Goal: Find specific page/section: Find specific page/section

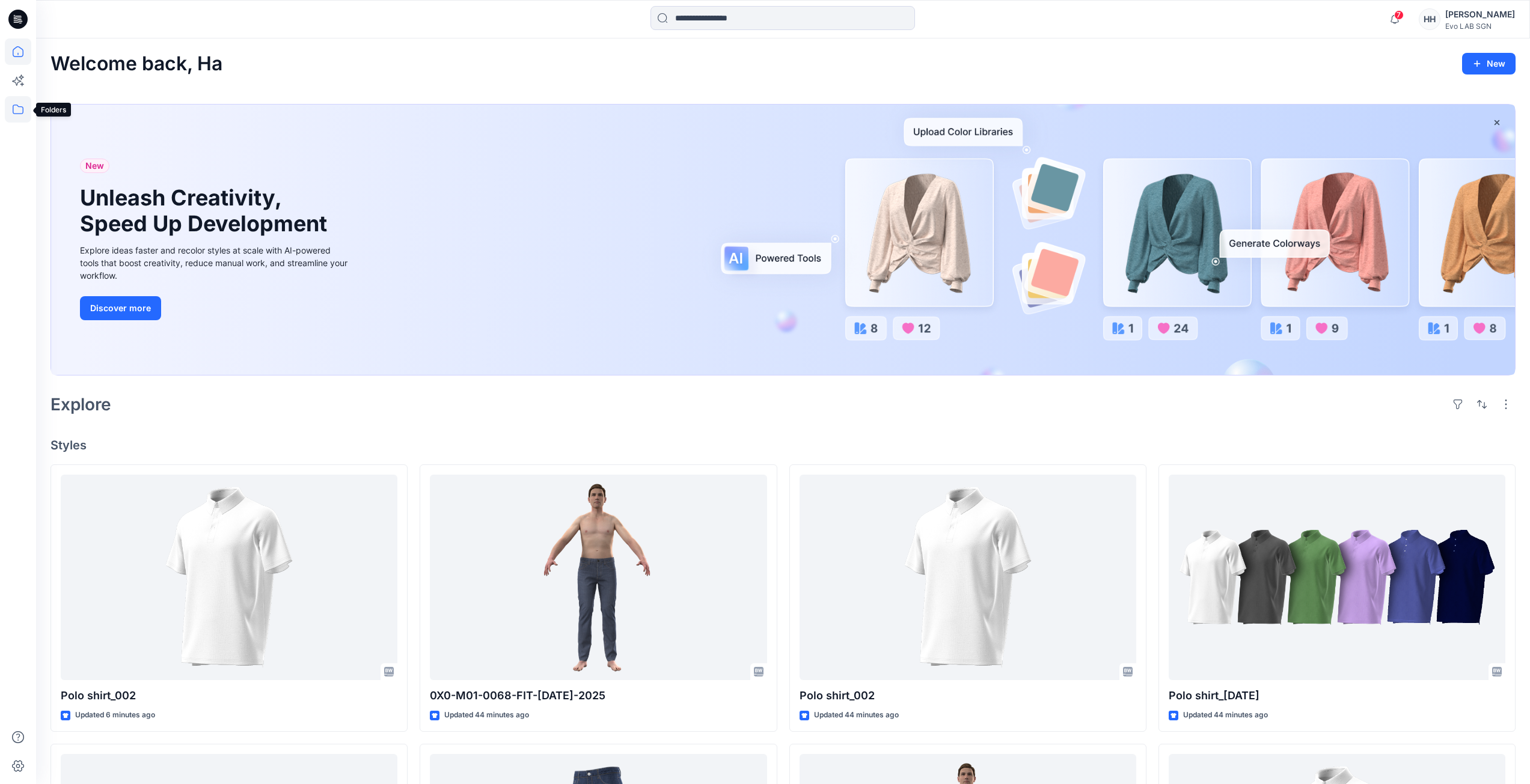
click at [14, 108] on icon at bounding box center [18, 109] width 27 height 27
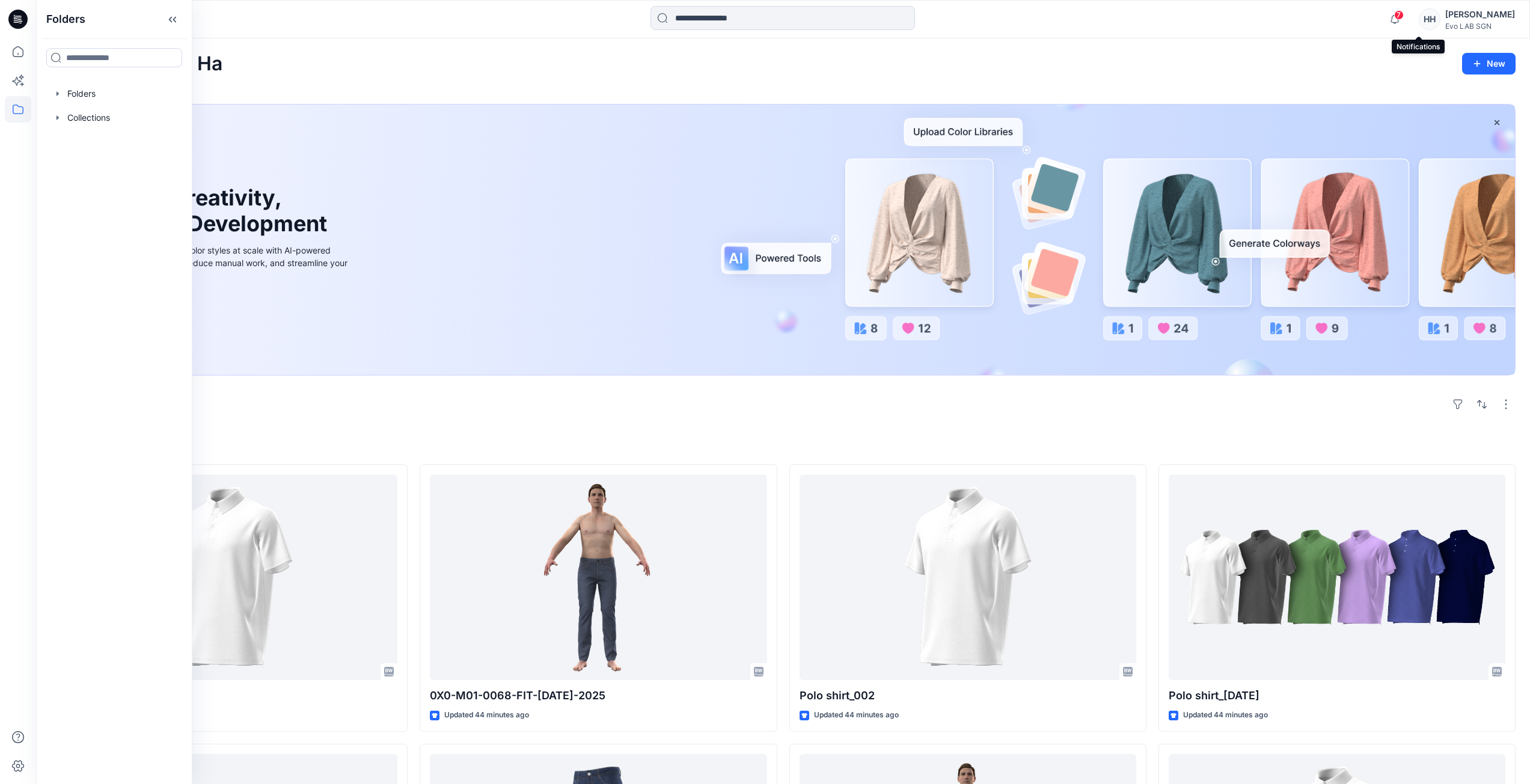
click at [1404, 17] on span "7" at bounding box center [1399, 15] width 10 height 10
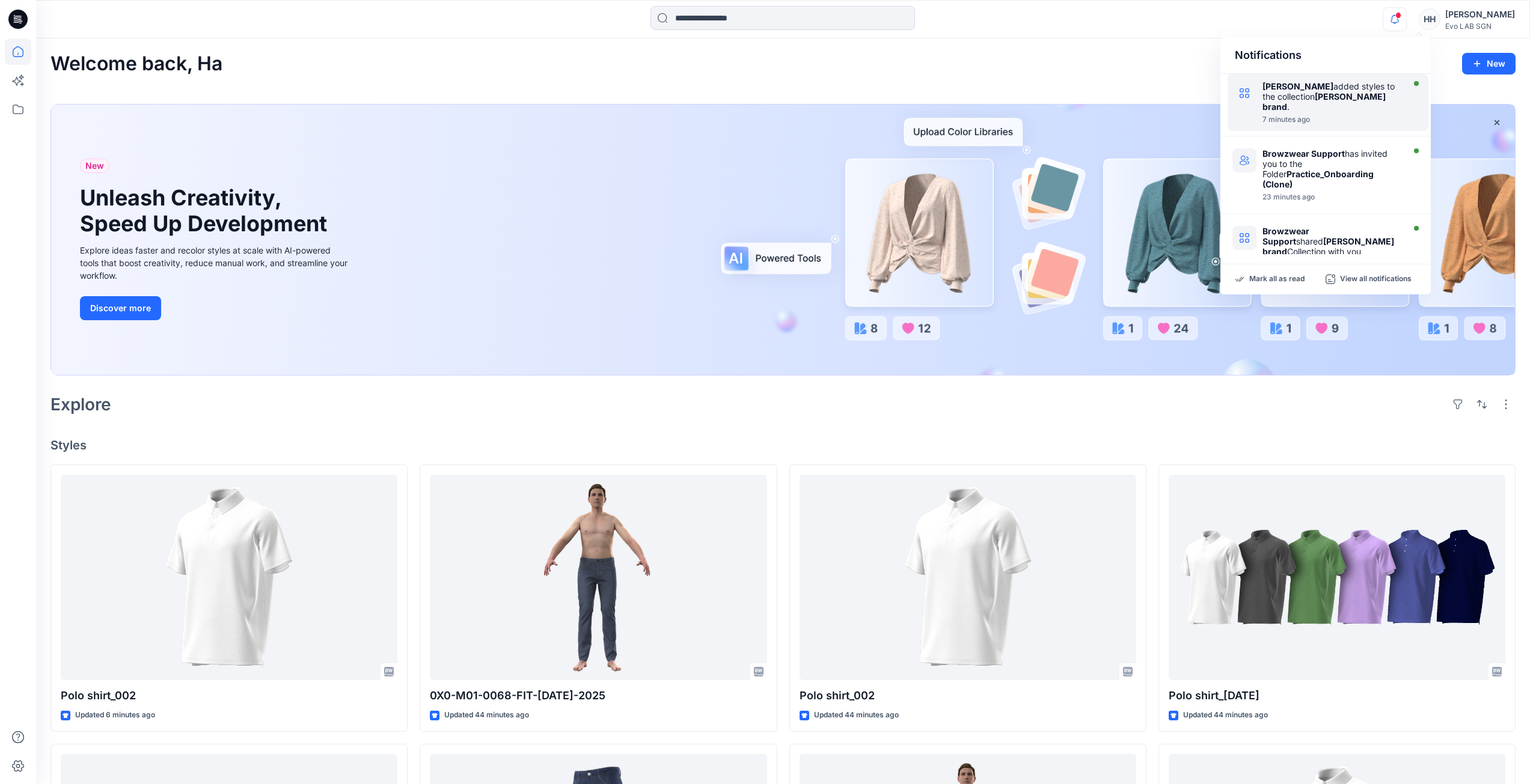
click at [1283, 115] on div "7 minutes ago" at bounding box center [1332, 119] width 138 height 8
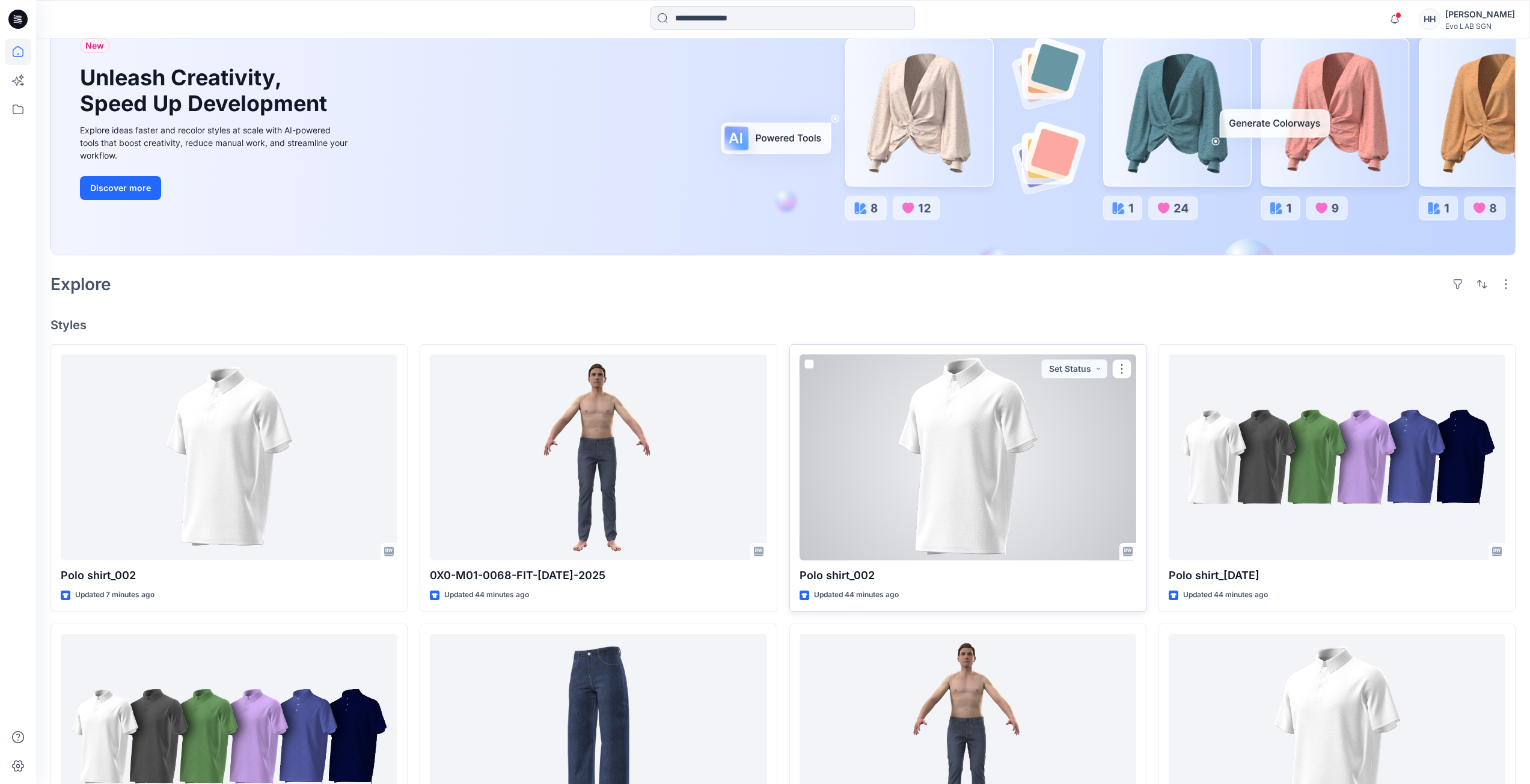
scroll to position [240, 0]
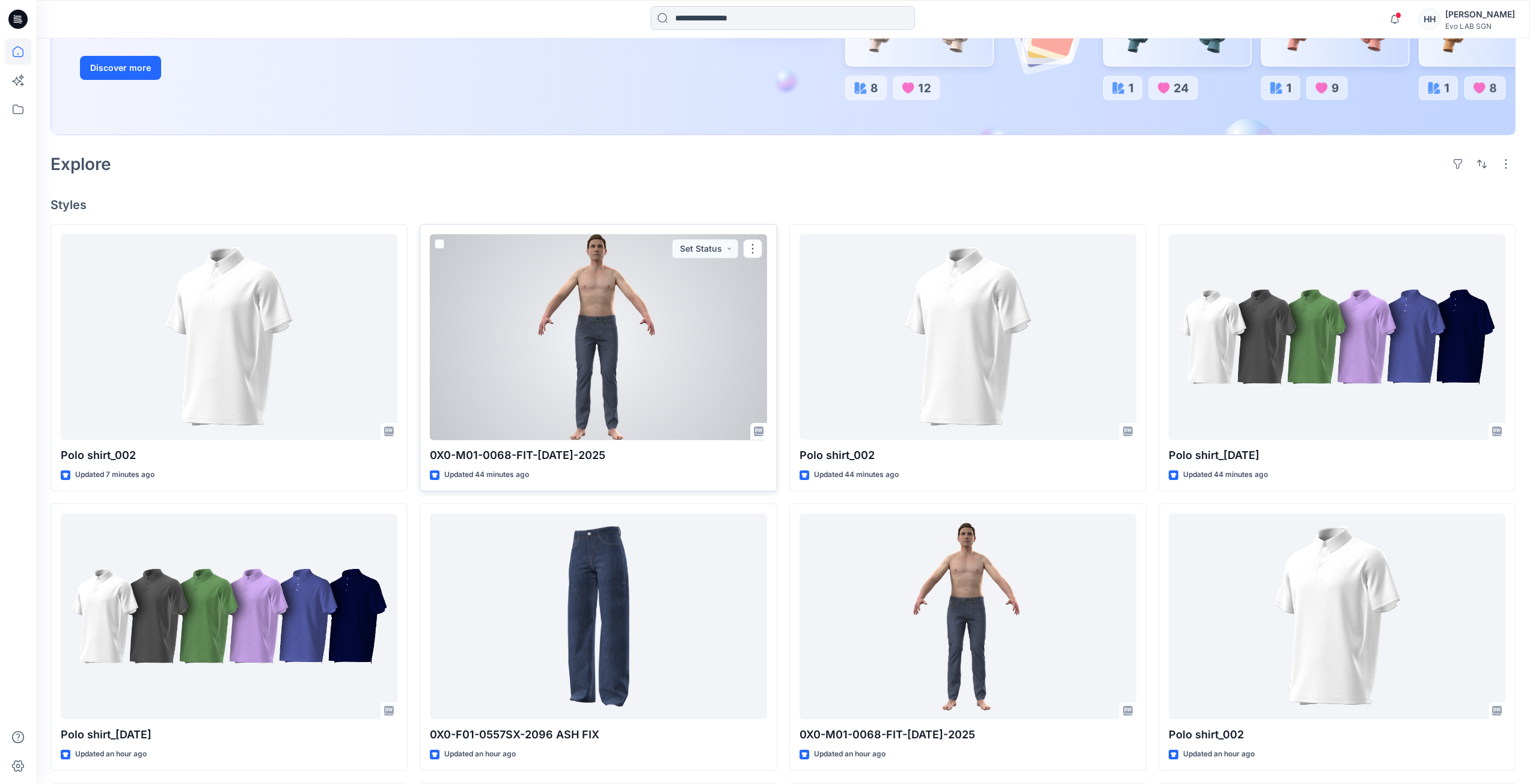
click at [625, 360] on div at bounding box center [598, 337] width 337 height 206
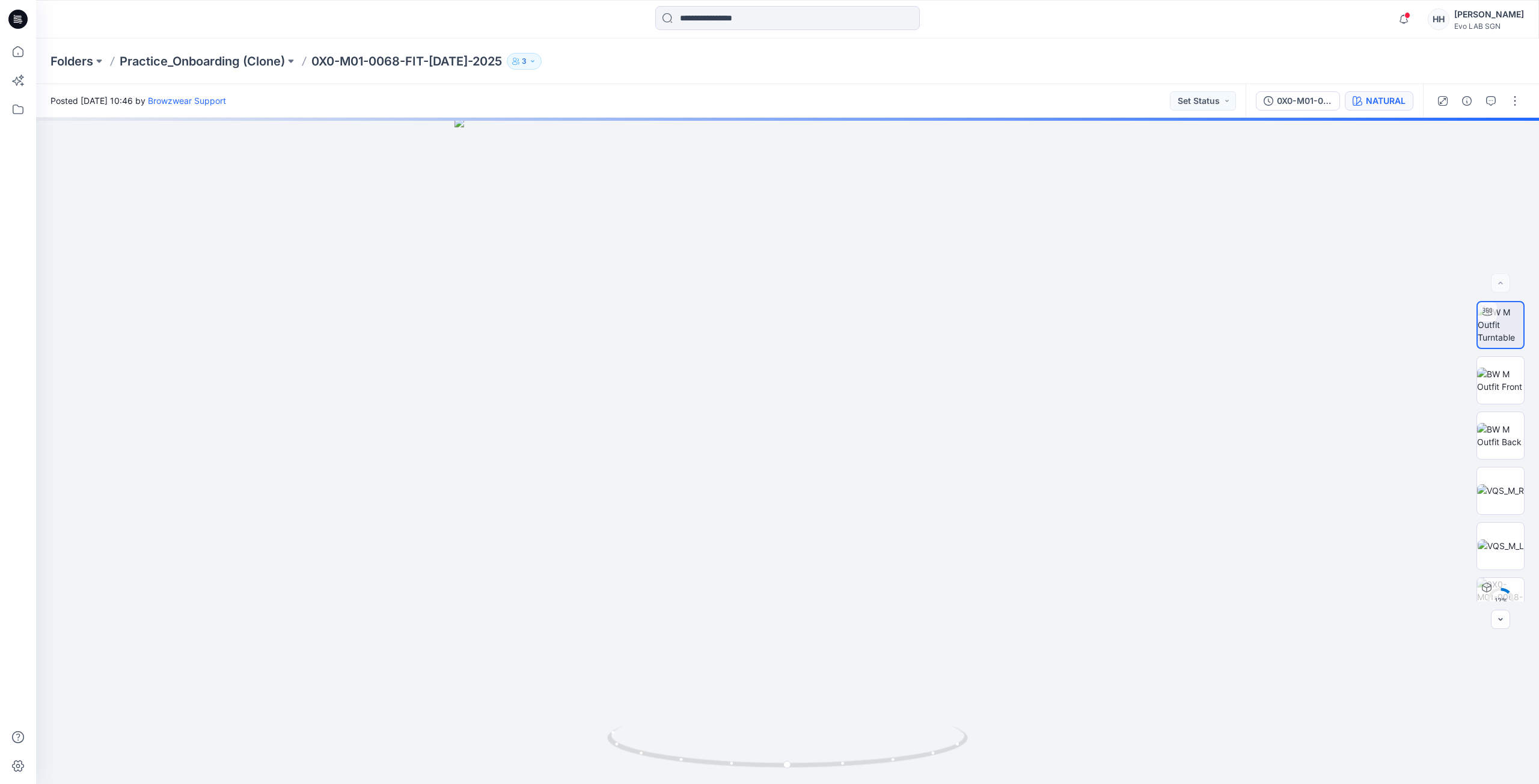
click at [1366, 104] on div "NATURAL" at bounding box center [1386, 101] width 40 height 13
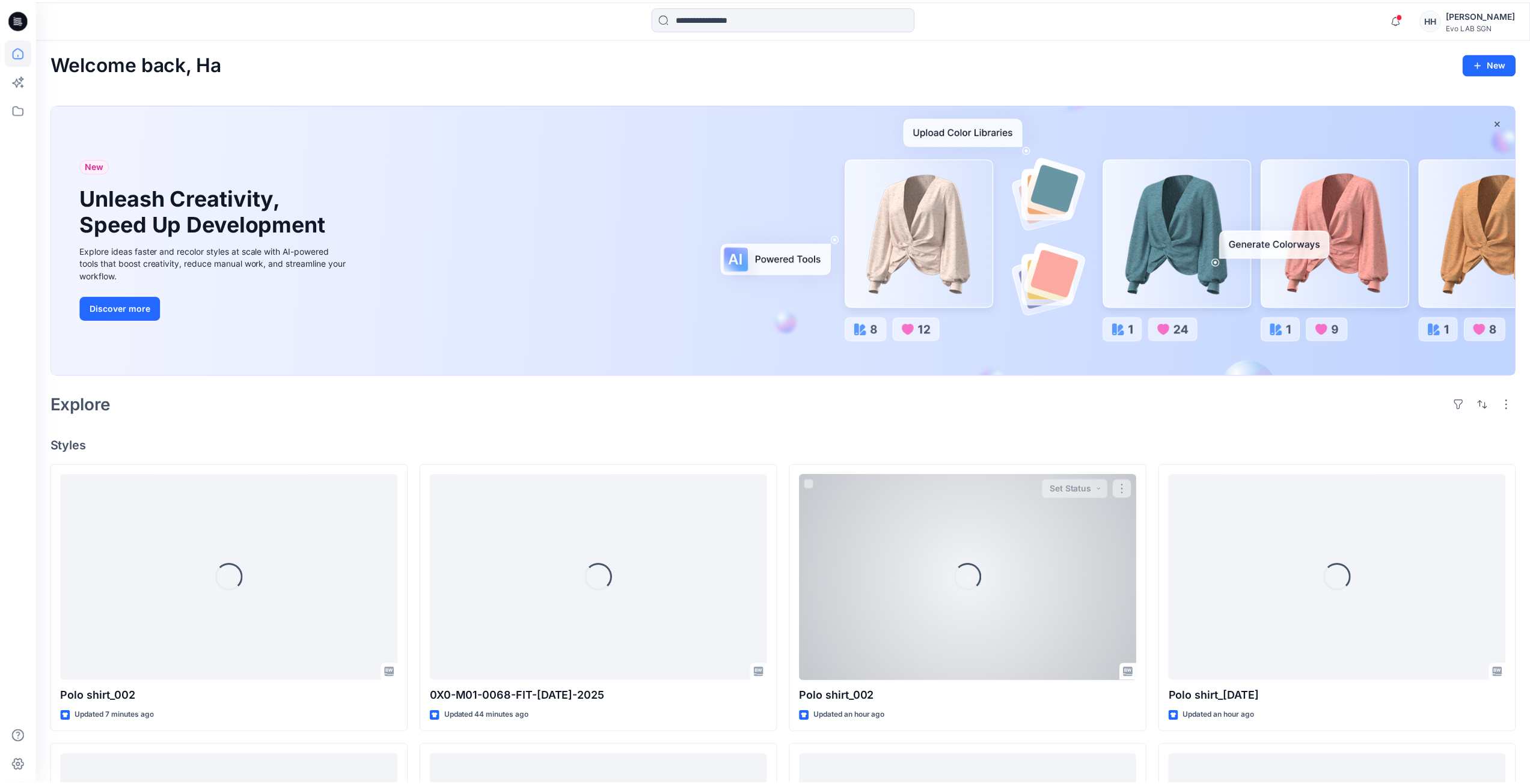
scroll to position [240, 0]
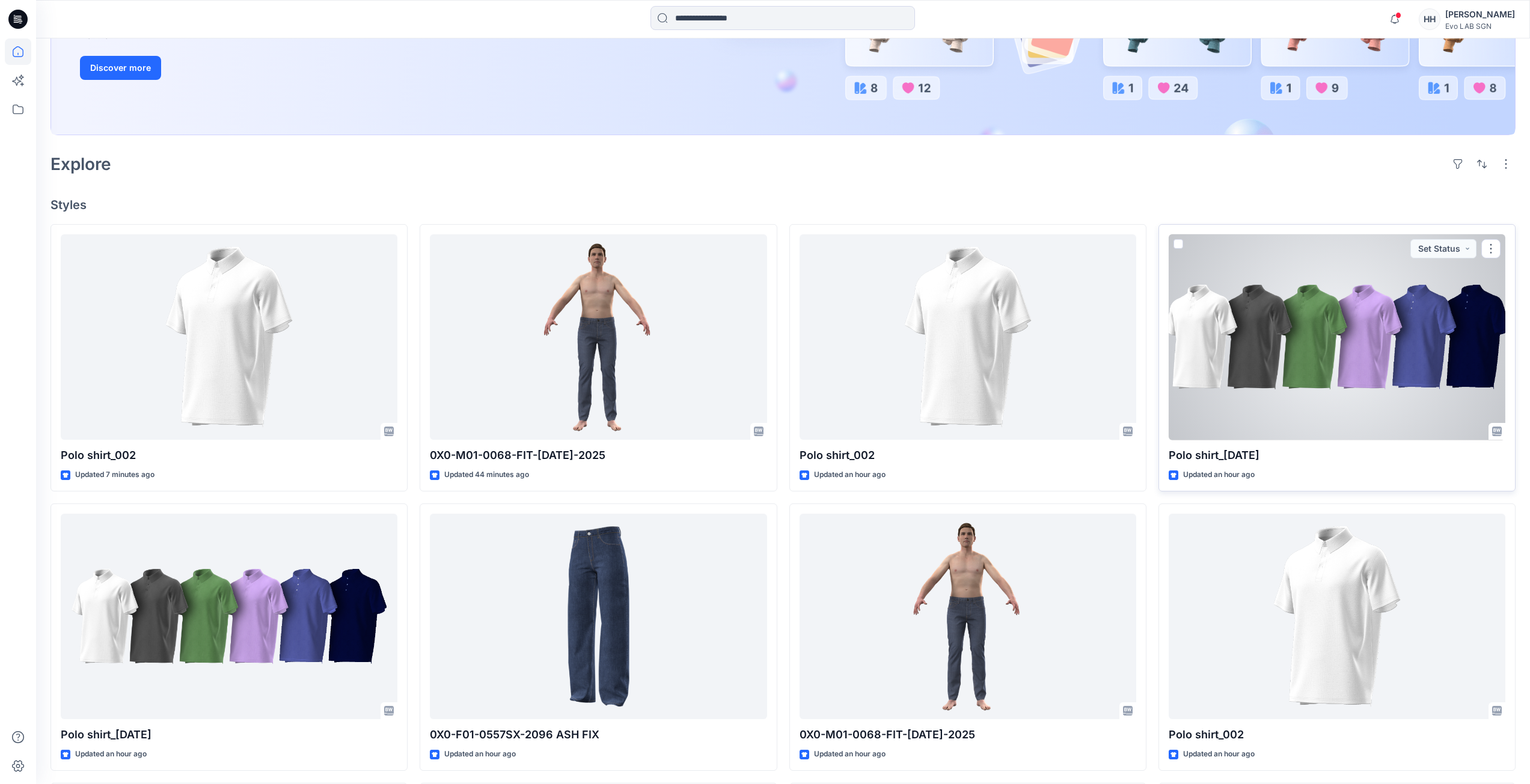
click at [1286, 362] on div at bounding box center [1337, 337] width 337 height 206
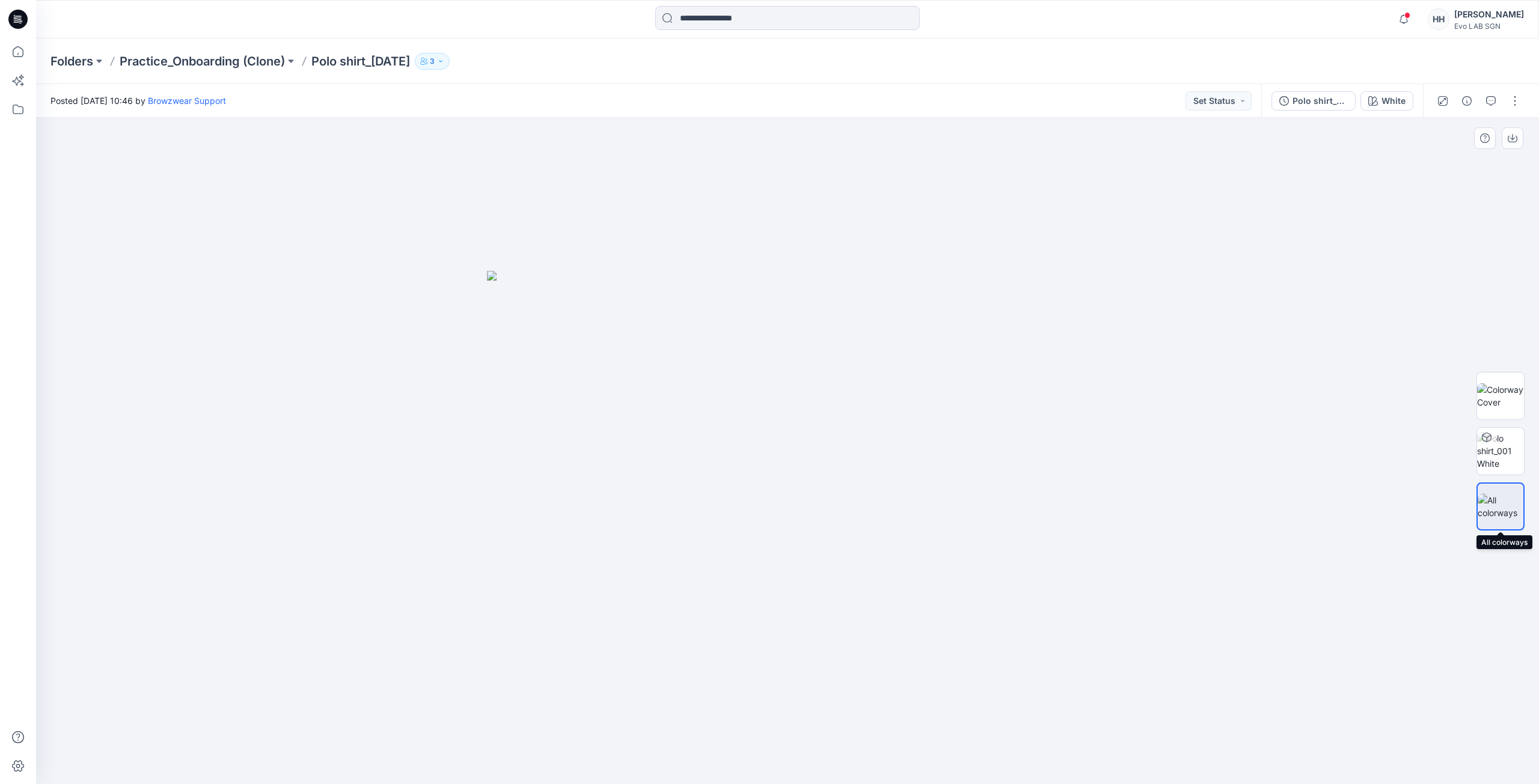
click at [1495, 507] on img at bounding box center [1500, 506] width 46 height 25
drag, startPoint x: 900, startPoint y: 314, endPoint x: 907, endPoint y: 309, distance: 8.6
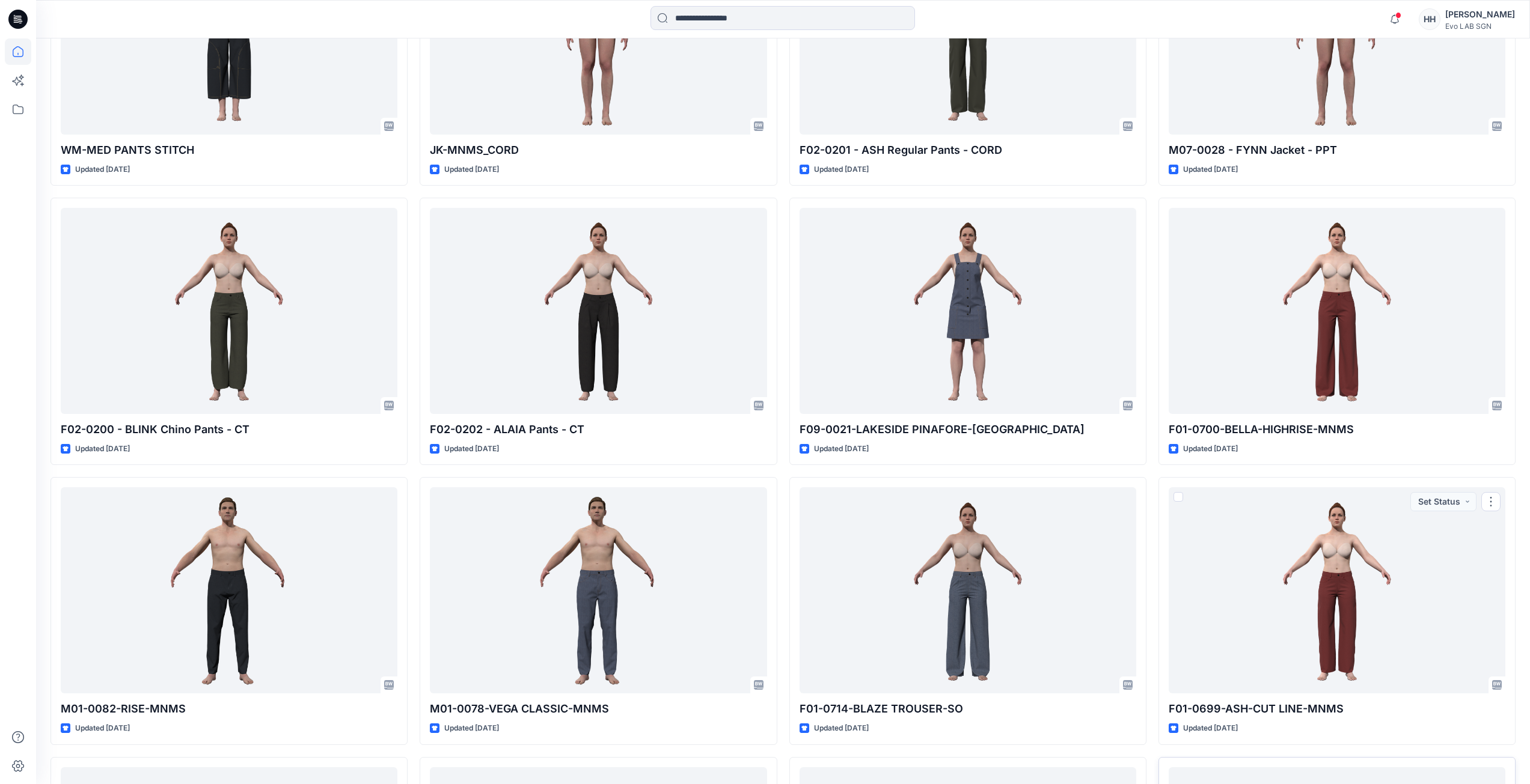
scroll to position [1403, 0]
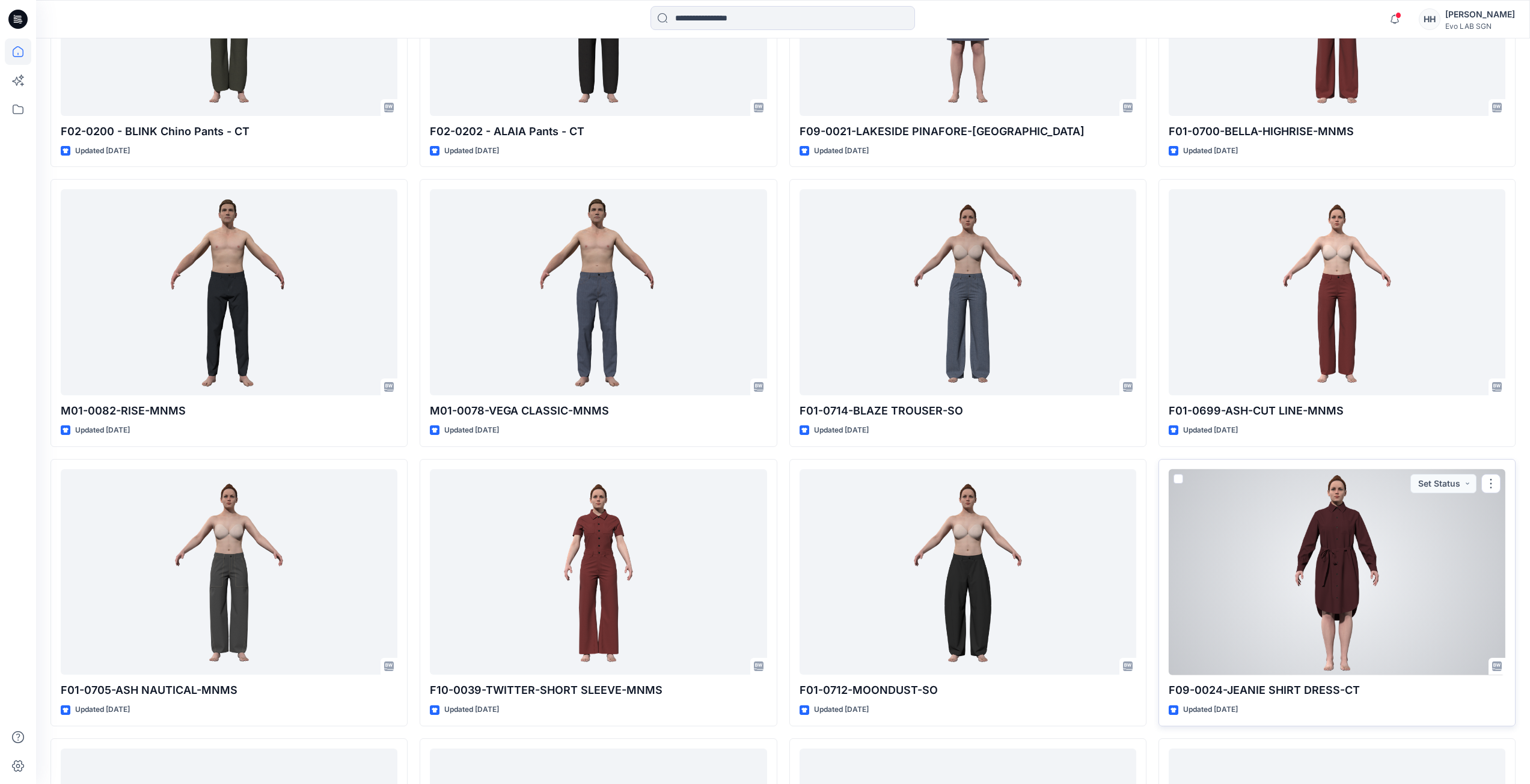
click at [1320, 548] on div at bounding box center [1337, 572] width 337 height 206
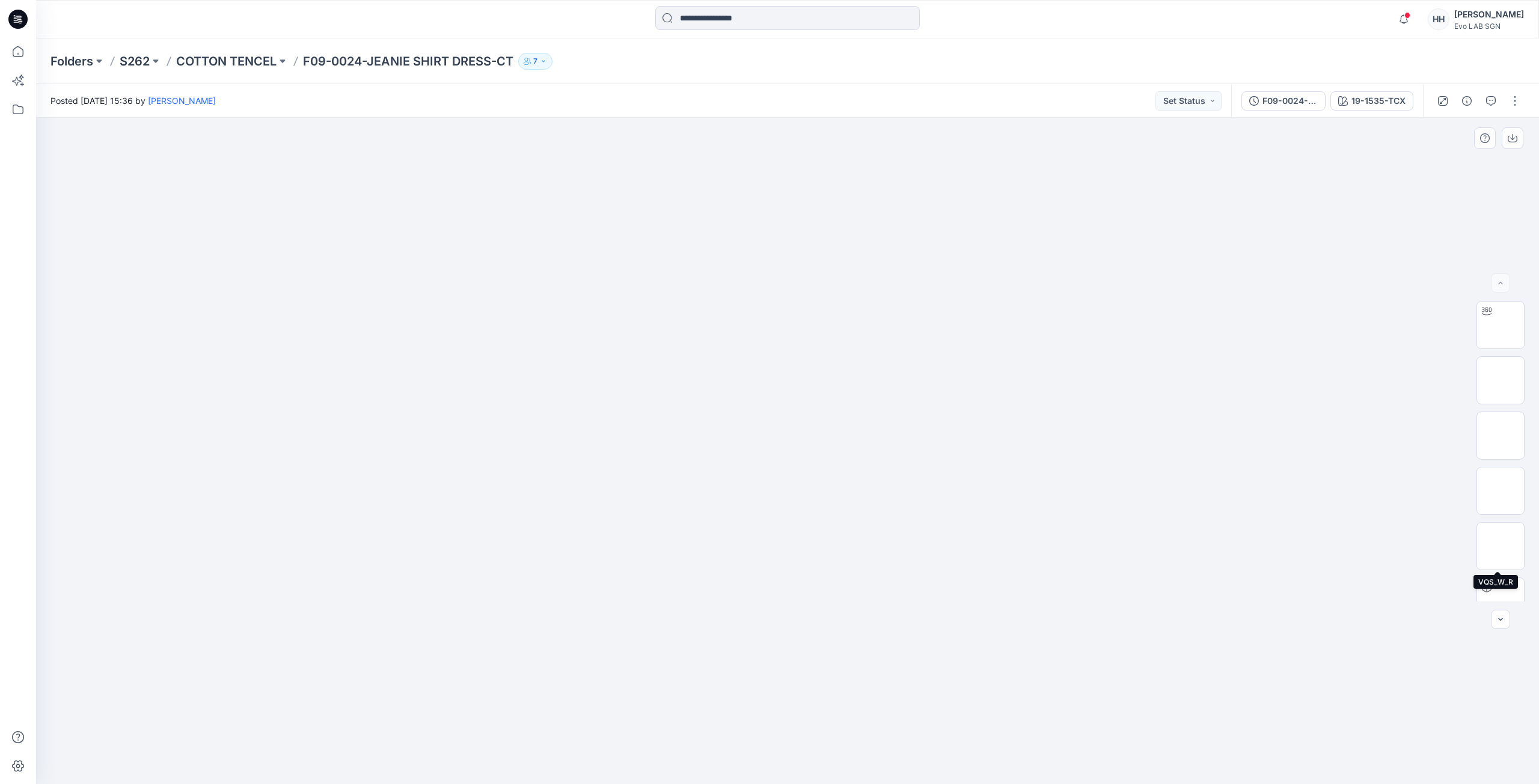
scroll to position [79, 0]
click at [1506, 100] on button "button" at bounding box center [1514, 101] width 19 height 19
drag, startPoint x: 1288, startPoint y: 186, endPoint x: 1319, endPoint y: 161, distance: 39.8
click at [1289, 187] on div at bounding box center [788, 451] width 1503 height 666
click at [1356, 102] on div "19-1535-TCX" at bounding box center [1378, 101] width 54 height 13
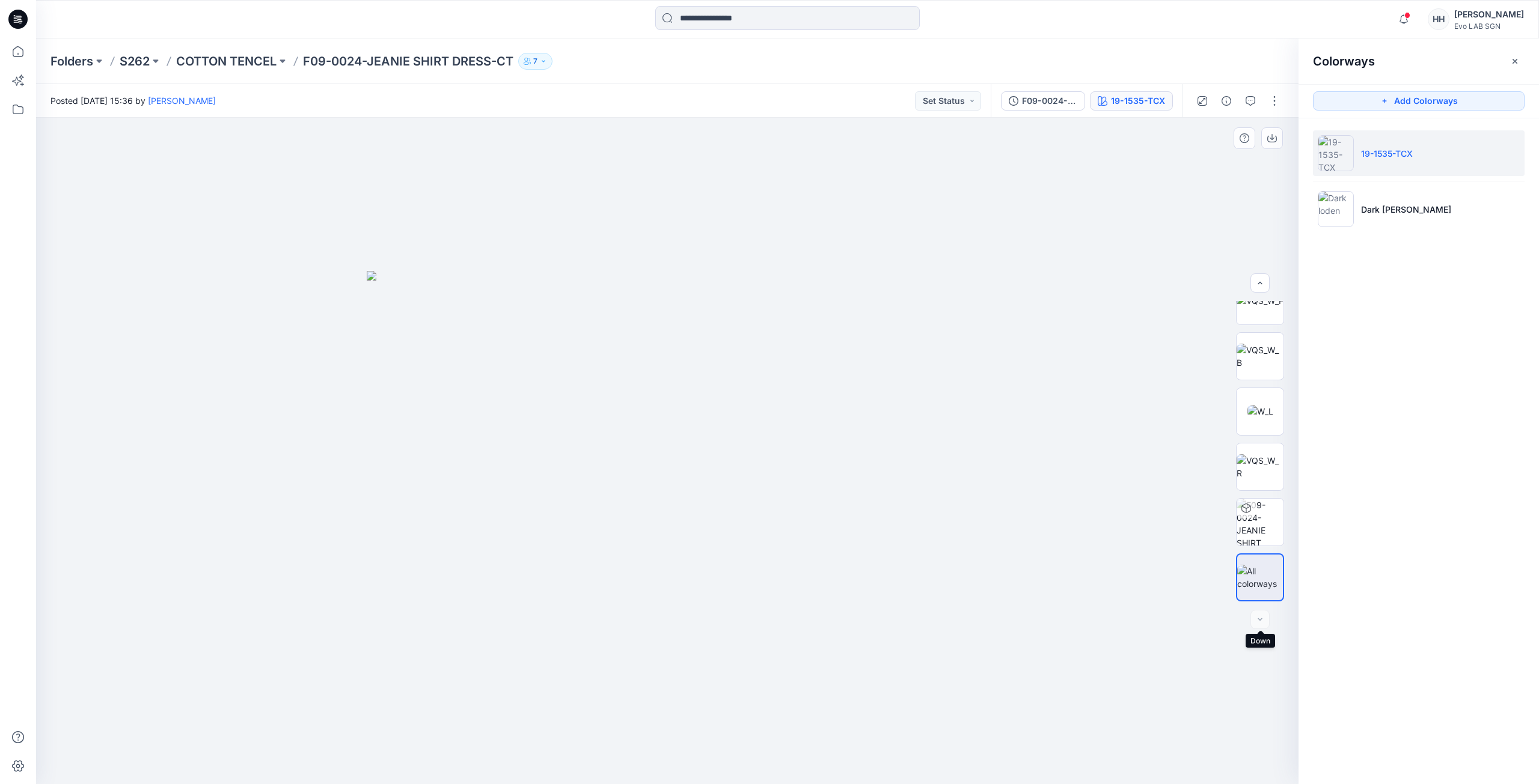
click at [1254, 618] on div at bounding box center [1260, 620] width 19 height 19
click at [1256, 621] on div at bounding box center [1260, 620] width 19 height 19
click at [1257, 621] on div at bounding box center [1260, 620] width 19 height 19
click at [1269, 101] on button "button" at bounding box center [1274, 101] width 19 height 19
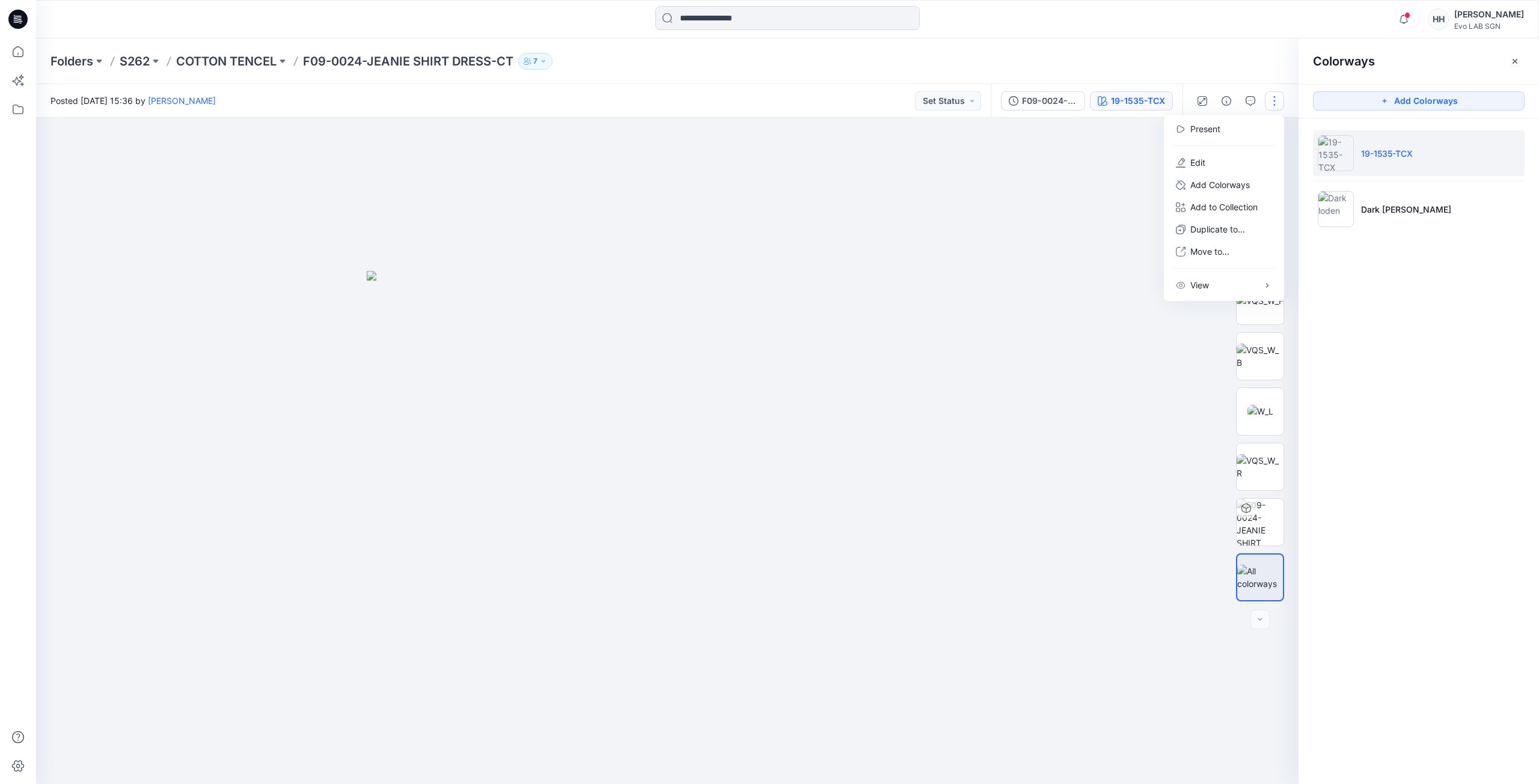
click at [1089, 190] on div at bounding box center [667, 451] width 1262 height 666
drag, startPoint x: 928, startPoint y: 322, endPoint x: 927, endPoint y: 312, distance: 10.0
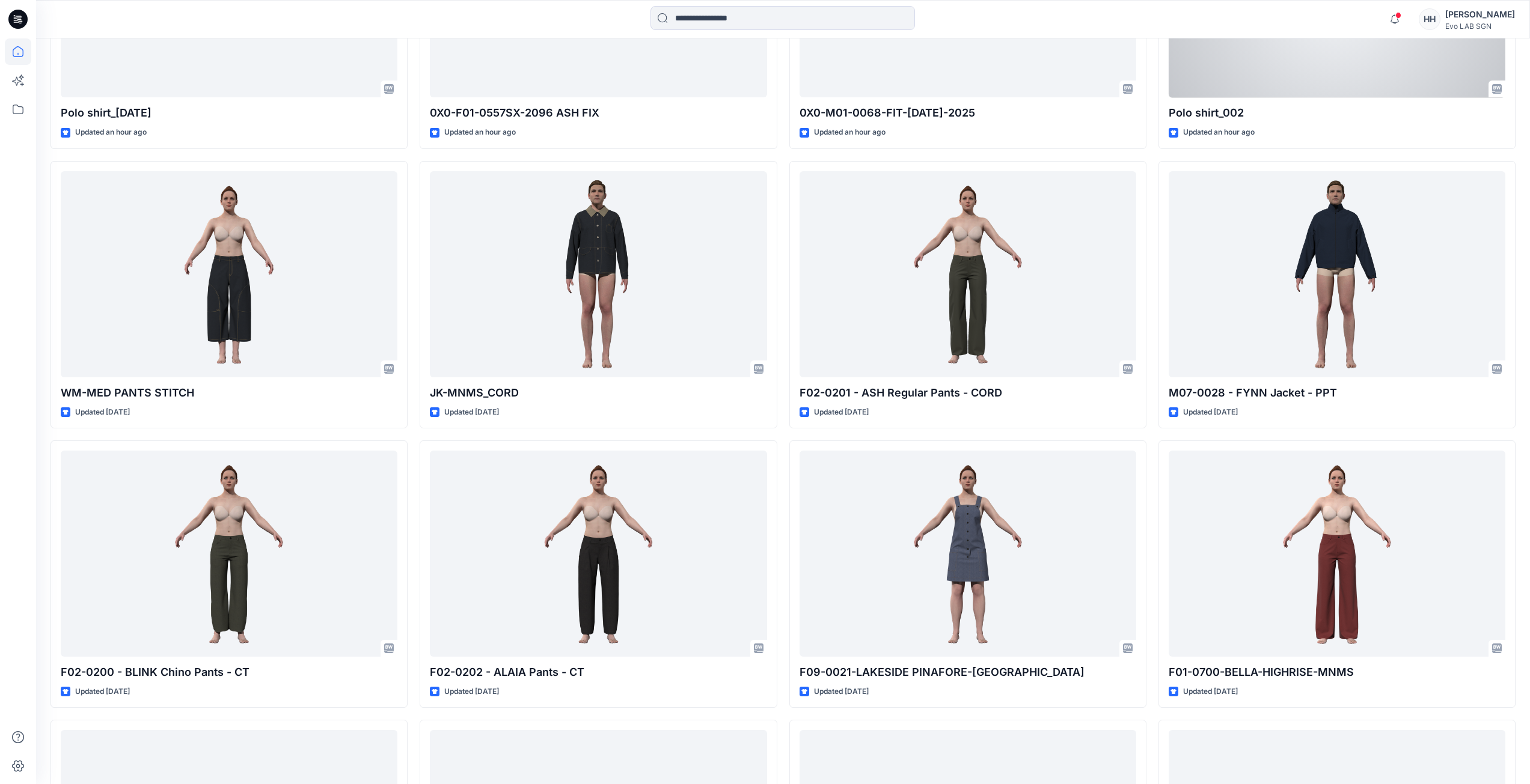
scroll to position [682, 0]
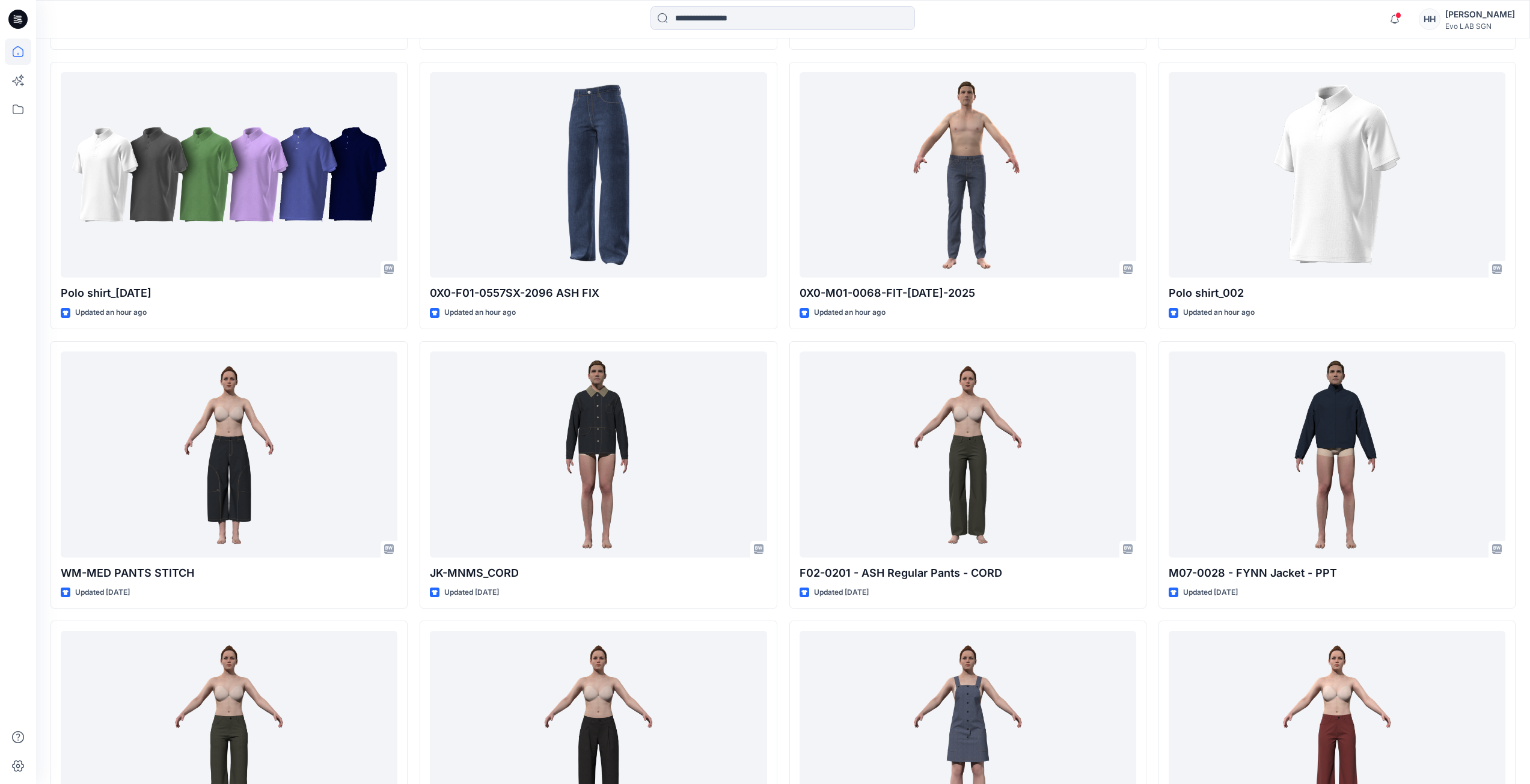
click at [1487, 25] on div "Evo LAB SGN" at bounding box center [1480, 26] width 70 height 9
click at [1415, 166] on p "Organization Settings" at bounding box center [1399, 161] width 85 height 23
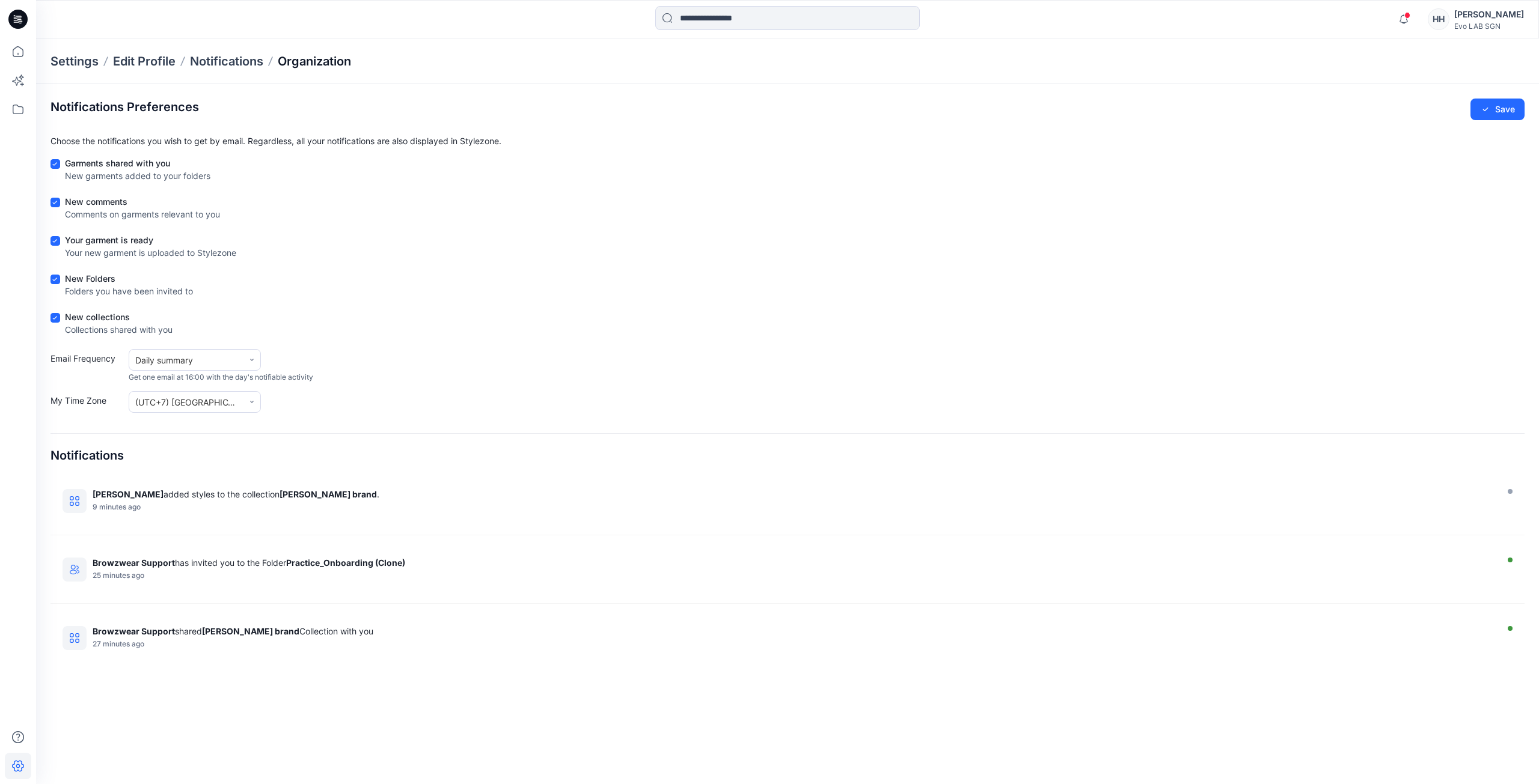
click at [330, 62] on p "Organization" at bounding box center [315, 61] width 74 height 17
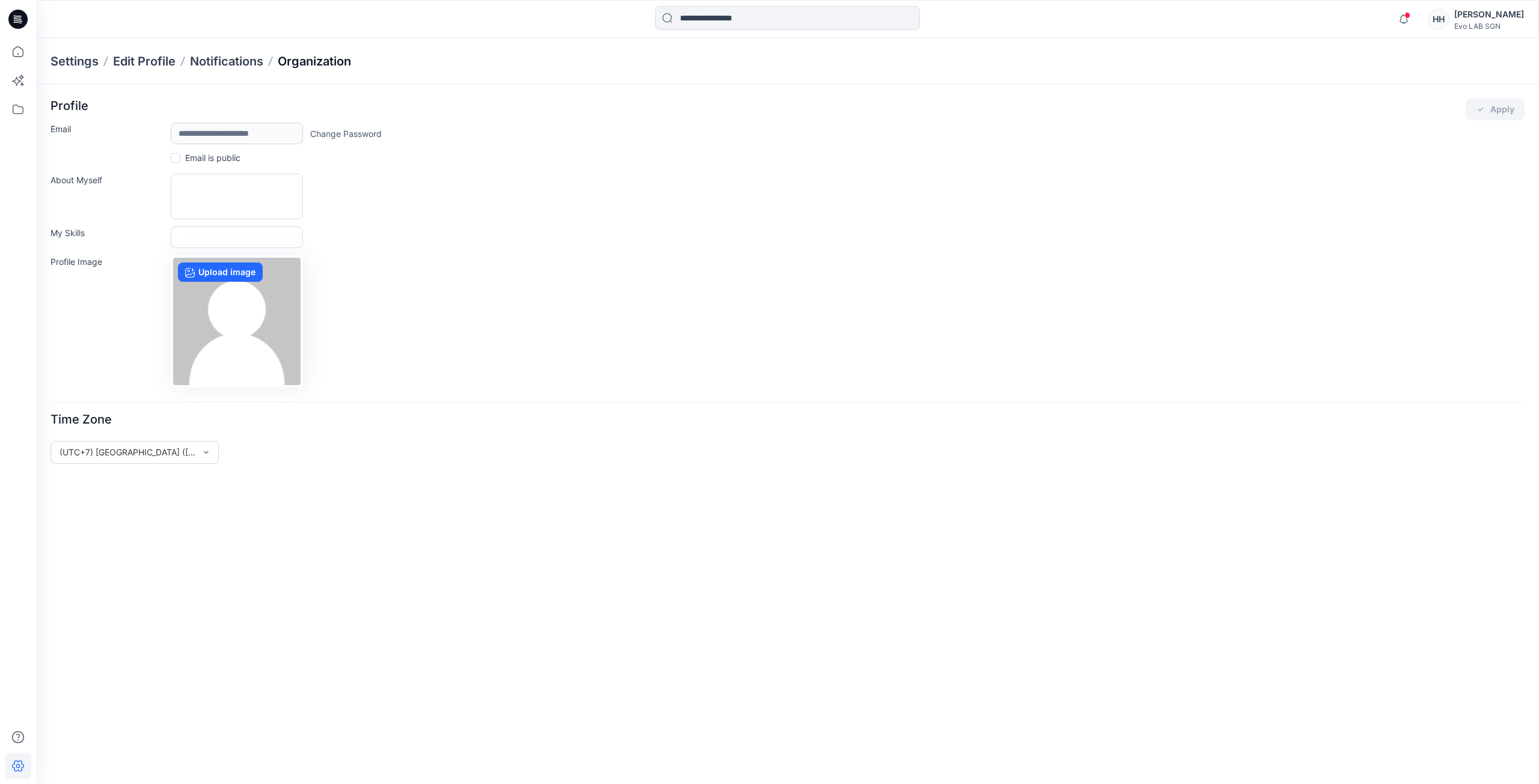
drag, startPoint x: 330, startPoint y: 62, endPoint x: 311, endPoint y: 63, distance: 19.0
click at [311, 63] on p "Organization" at bounding box center [315, 61] width 74 height 17
click at [1492, 14] on div "[PERSON_NAME]" at bounding box center [1489, 14] width 69 height 14
click at [1415, 155] on p "Organization Settings" at bounding box center [1408, 161] width 85 height 23
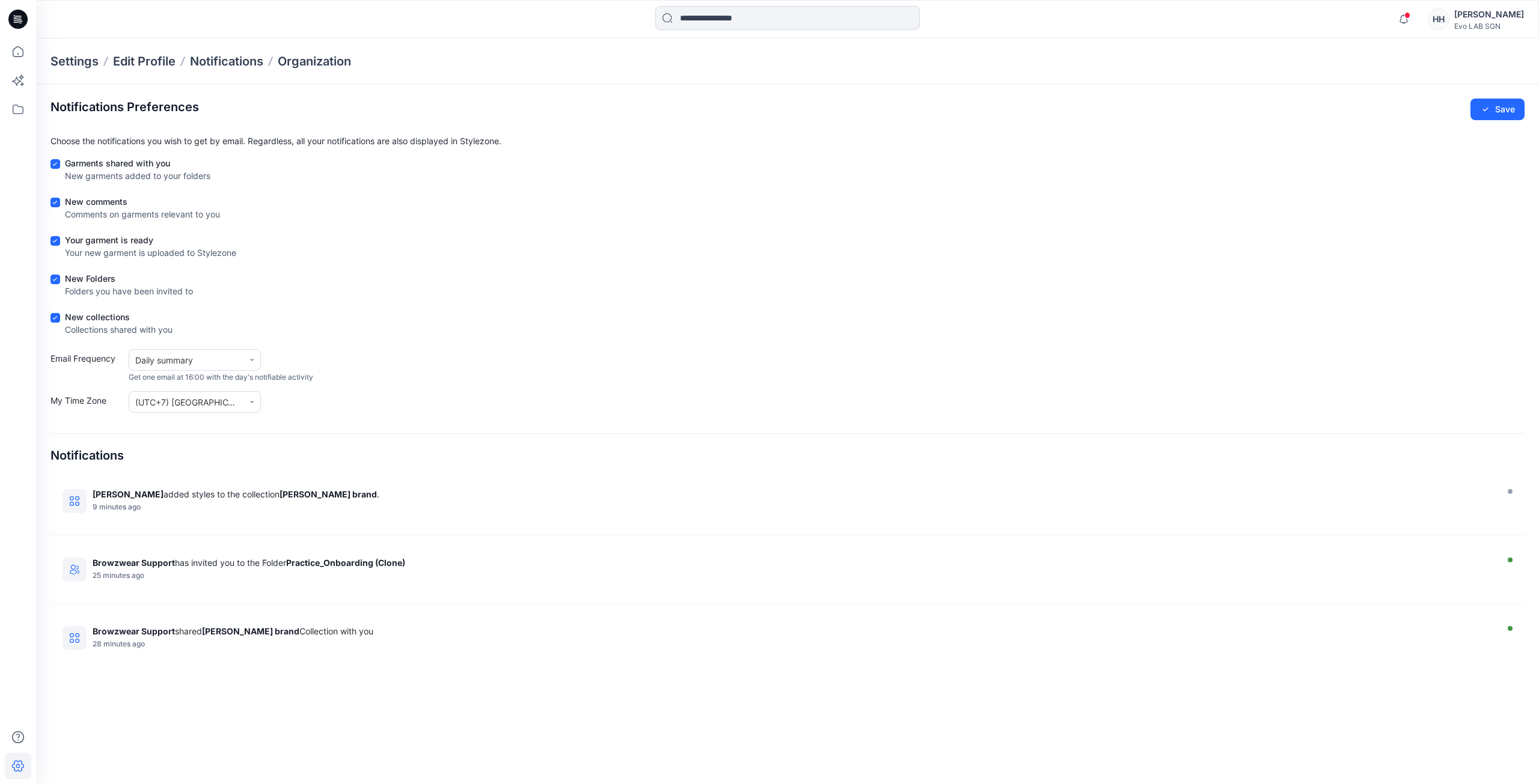
drag, startPoint x: 288, startPoint y: 57, endPoint x: 689, endPoint y: 65, distance: 401.1
drag, startPoint x: 689, startPoint y: 65, endPoint x: 313, endPoint y: 61, distance: 376.0
click at [313, 61] on p "Organization" at bounding box center [315, 61] width 74 height 17
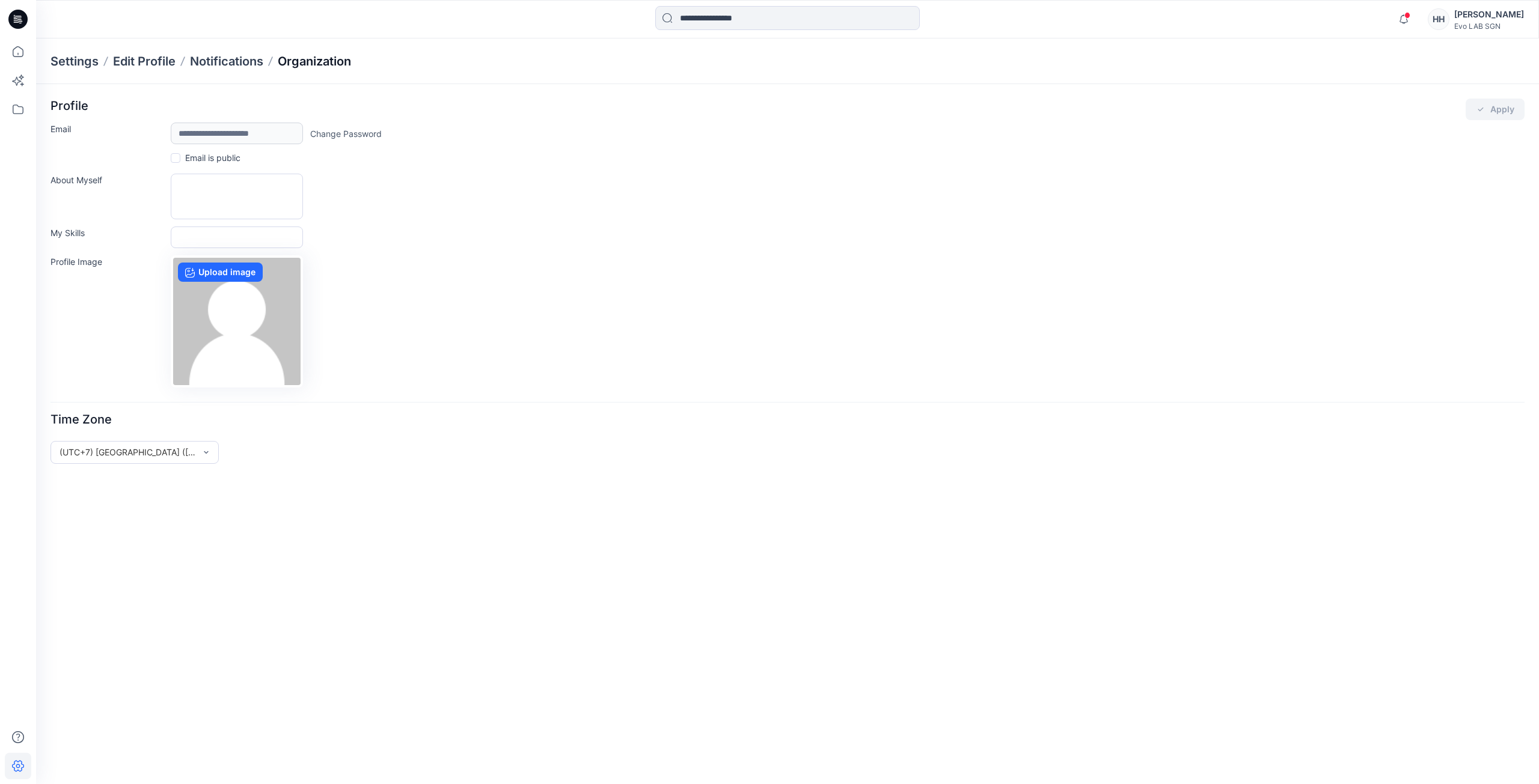
click at [322, 63] on p "Organization" at bounding box center [315, 61] width 74 height 17
click at [245, 61] on p "Notifications" at bounding box center [227, 61] width 74 height 17
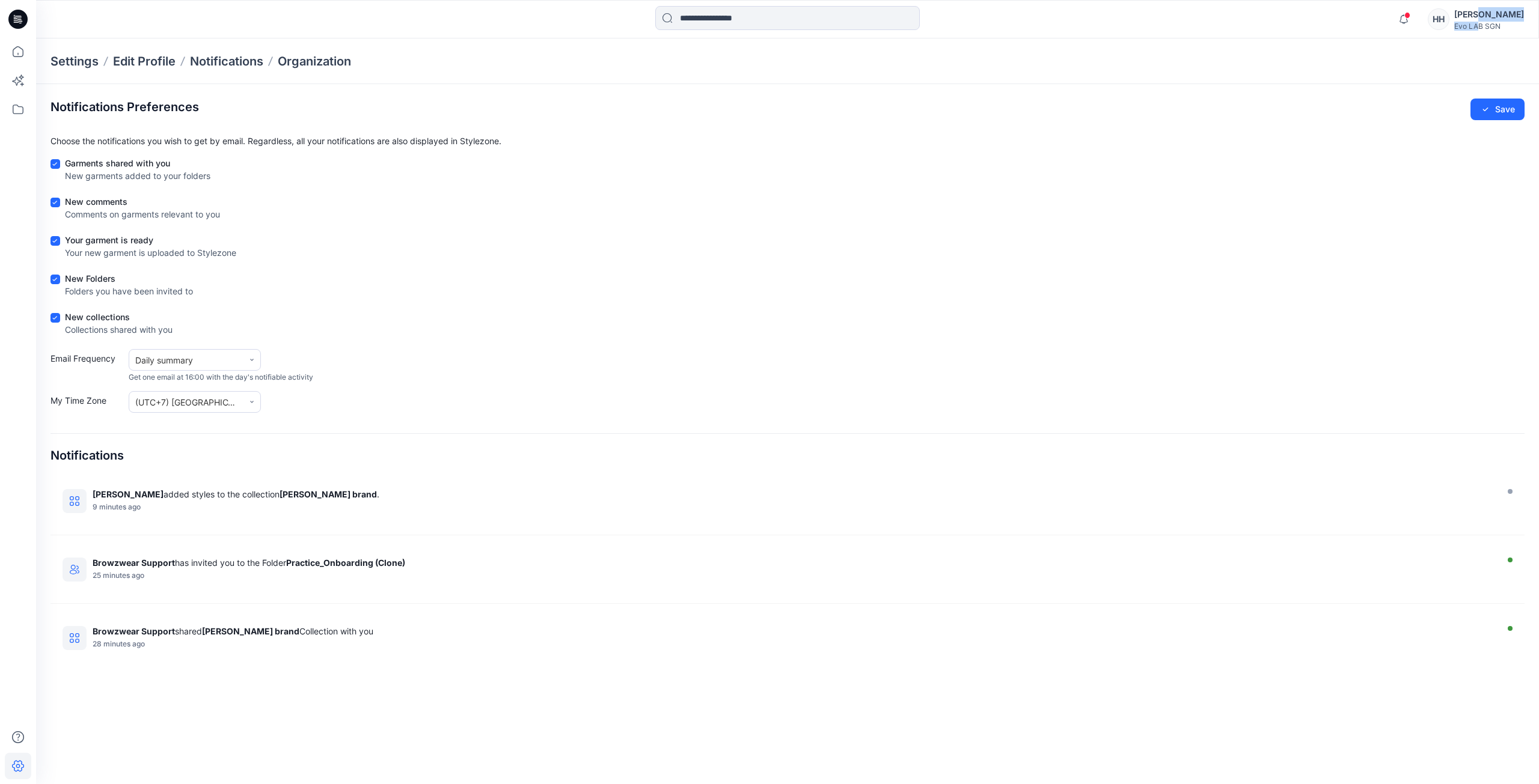
click at [1504, 22] on div "Evo LAB SGN" at bounding box center [1489, 26] width 69 height 9
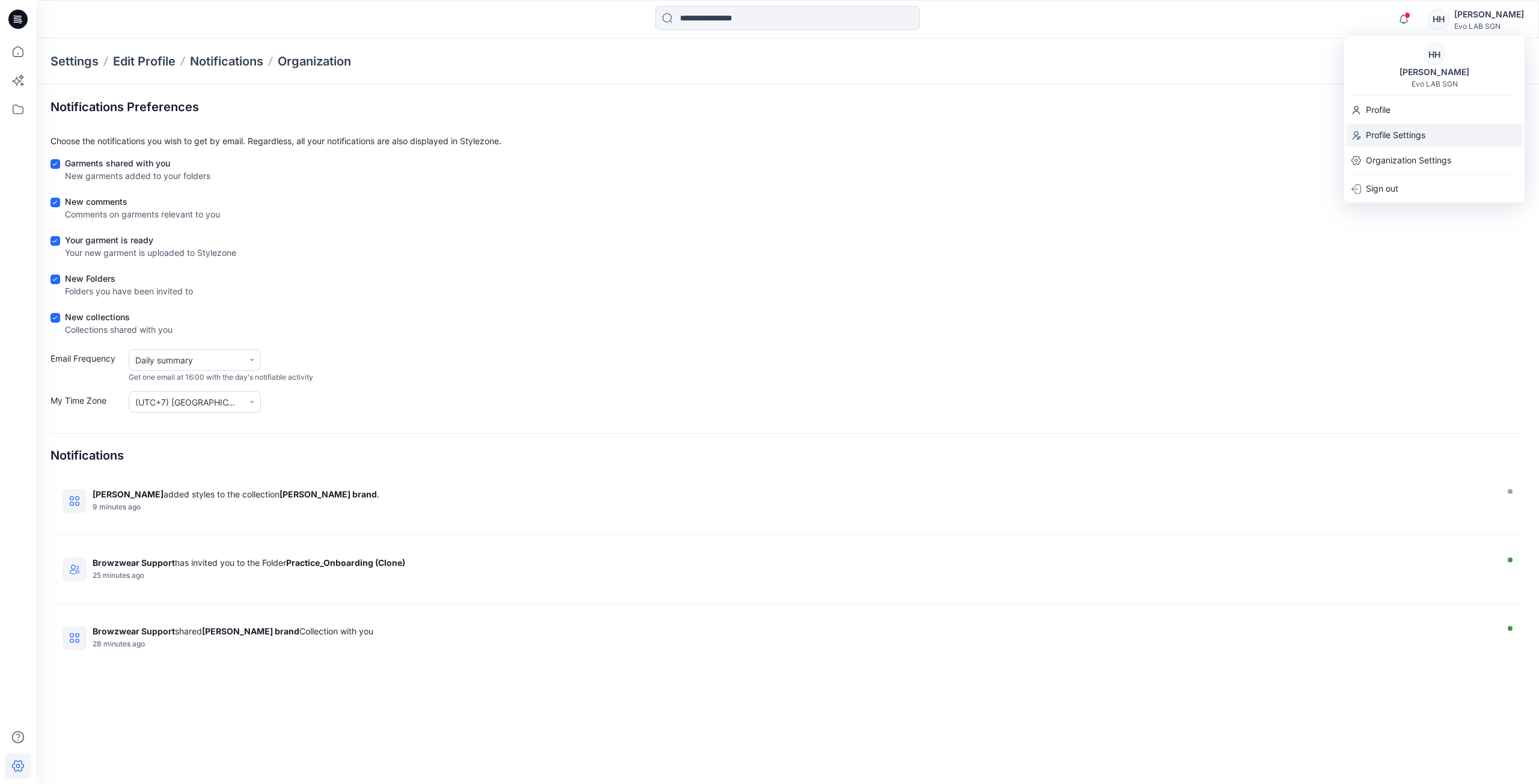
click at [1427, 140] on div "Profile Settings" at bounding box center [1434, 136] width 176 height 23
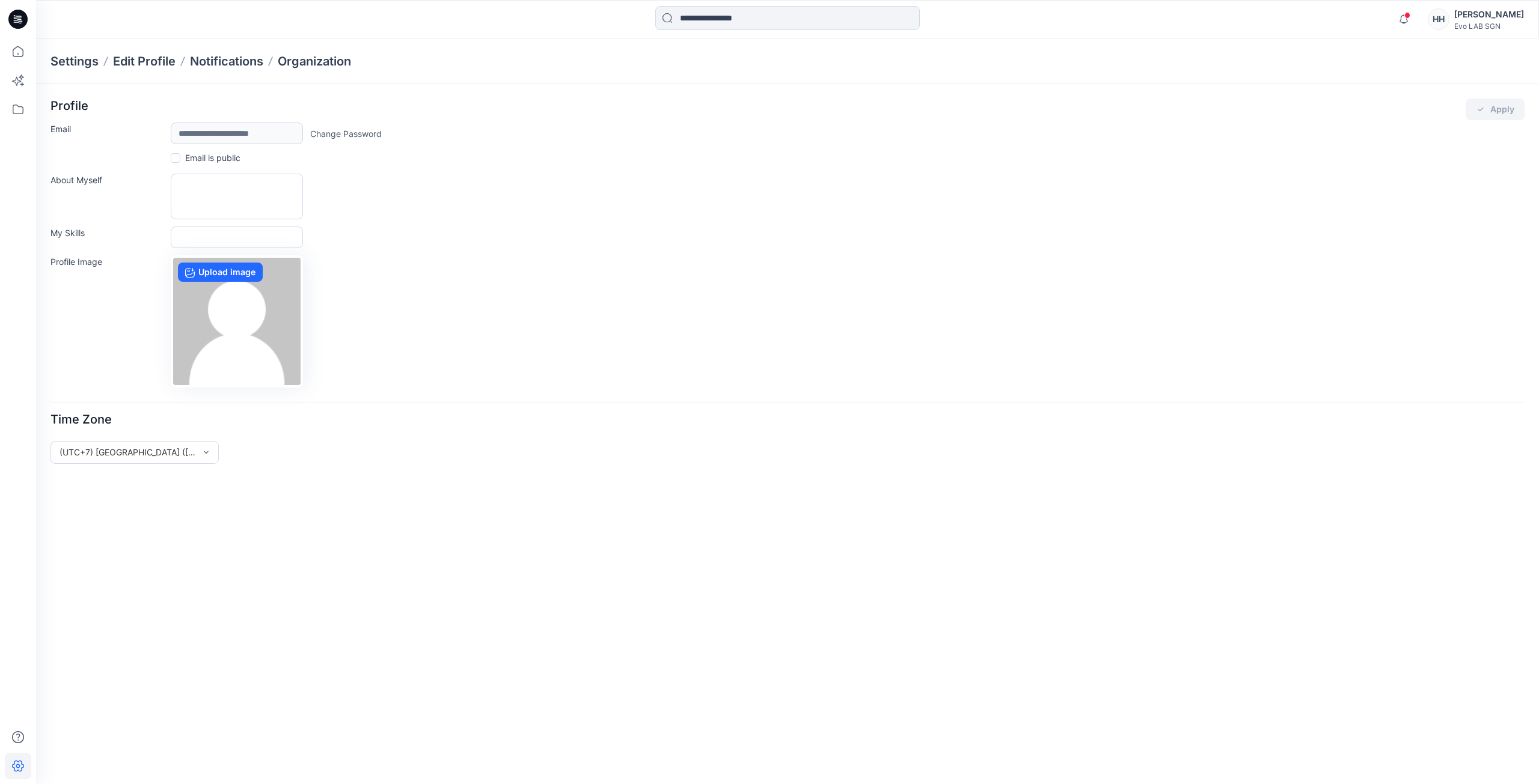
click at [1487, 16] on div "[PERSON_NAME]" at bounding box center [1489, 14] width 69 height 14
click at [1447, 161] on p "Organization Settings" at bounding box center [1408, 161] width 85 height 23
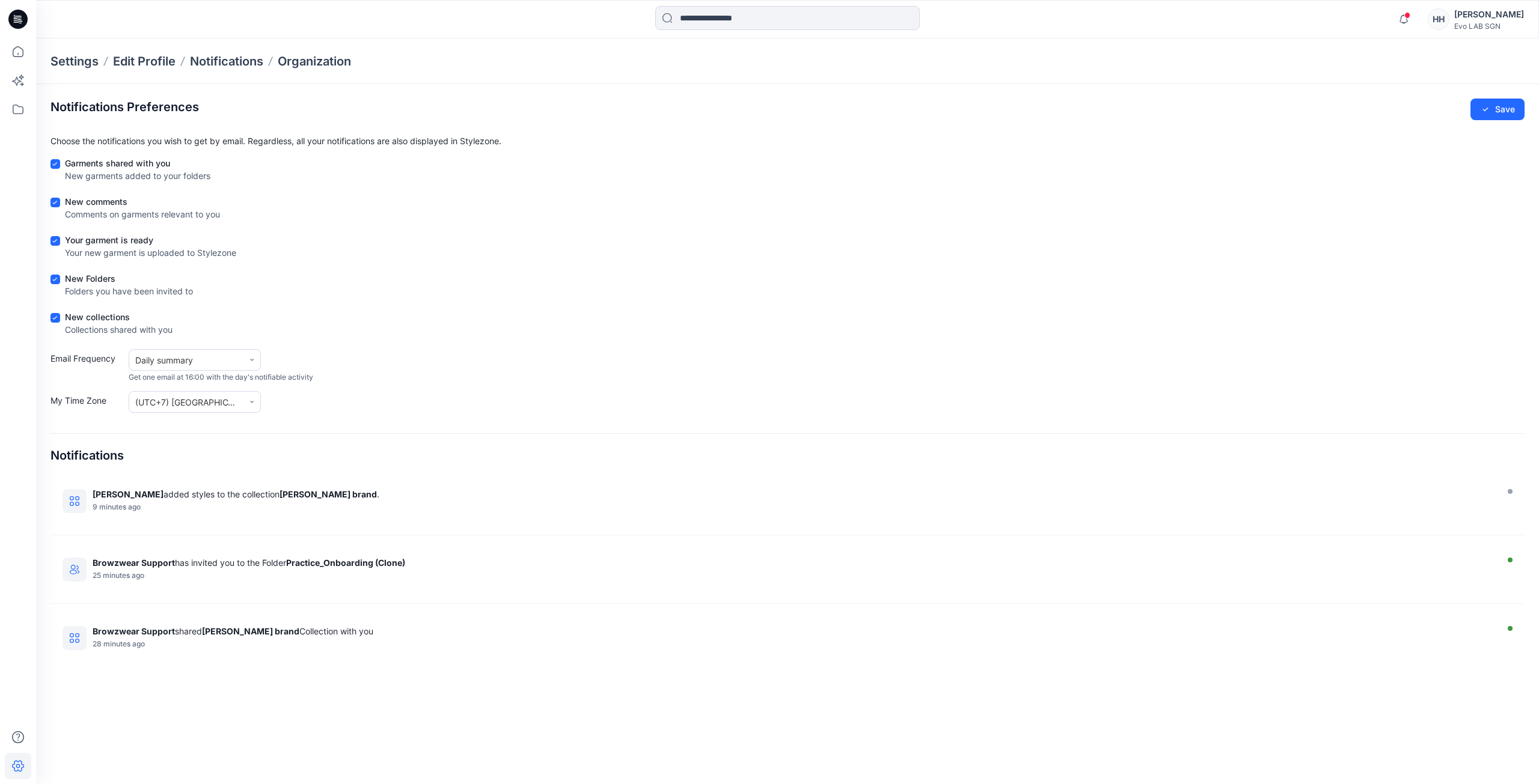
click at [1403, 274] on div "New Folders Folders you have been invited to" at bounding box center [787, 287] width 1474 height 30
drag, startPoint x: 743, startPoint y: 402, endPoint x: 734, endPoint y: 407, distance: 10.3
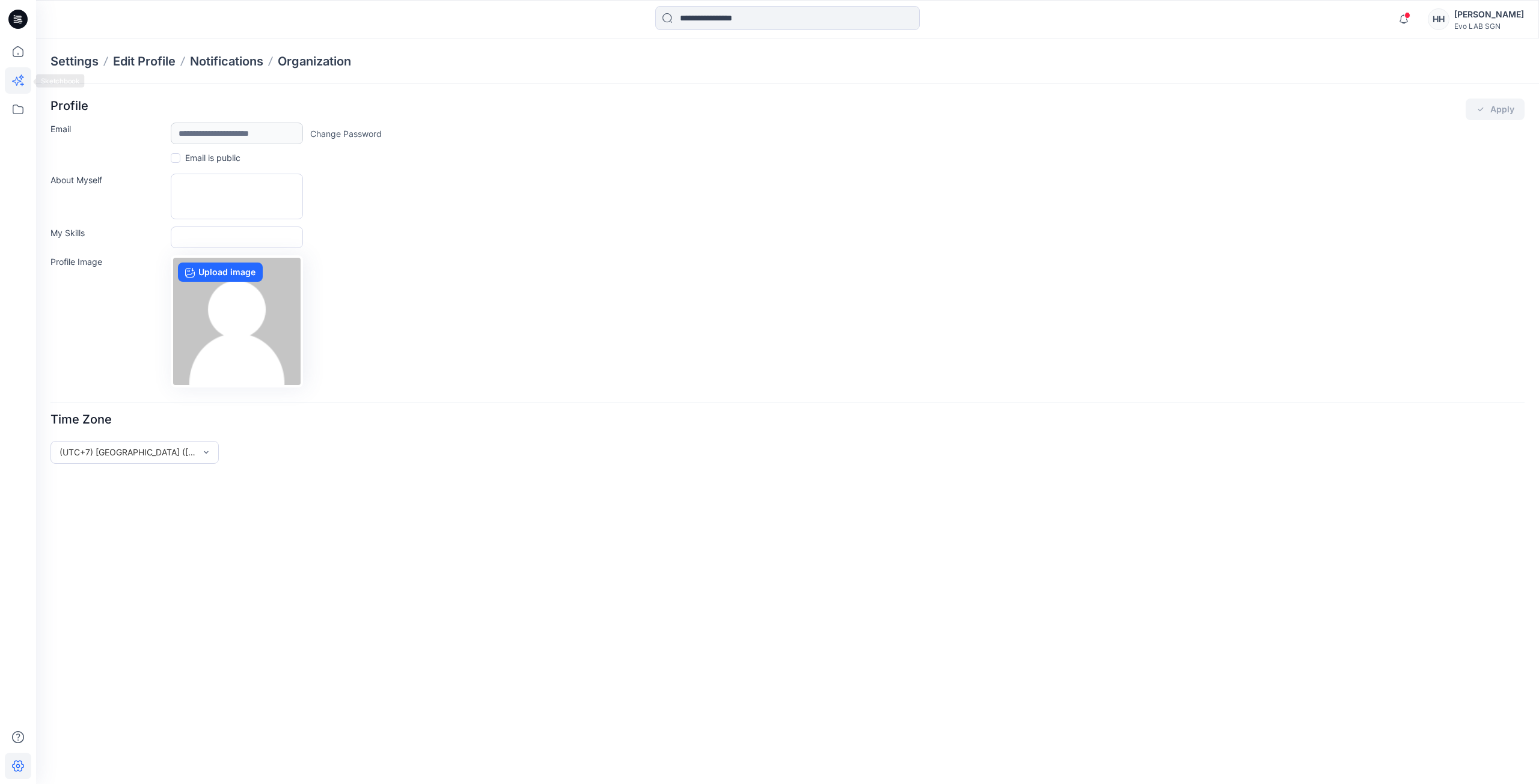
click at [16, 80] on icon at bounding box center [18, 80] width 27 height 27
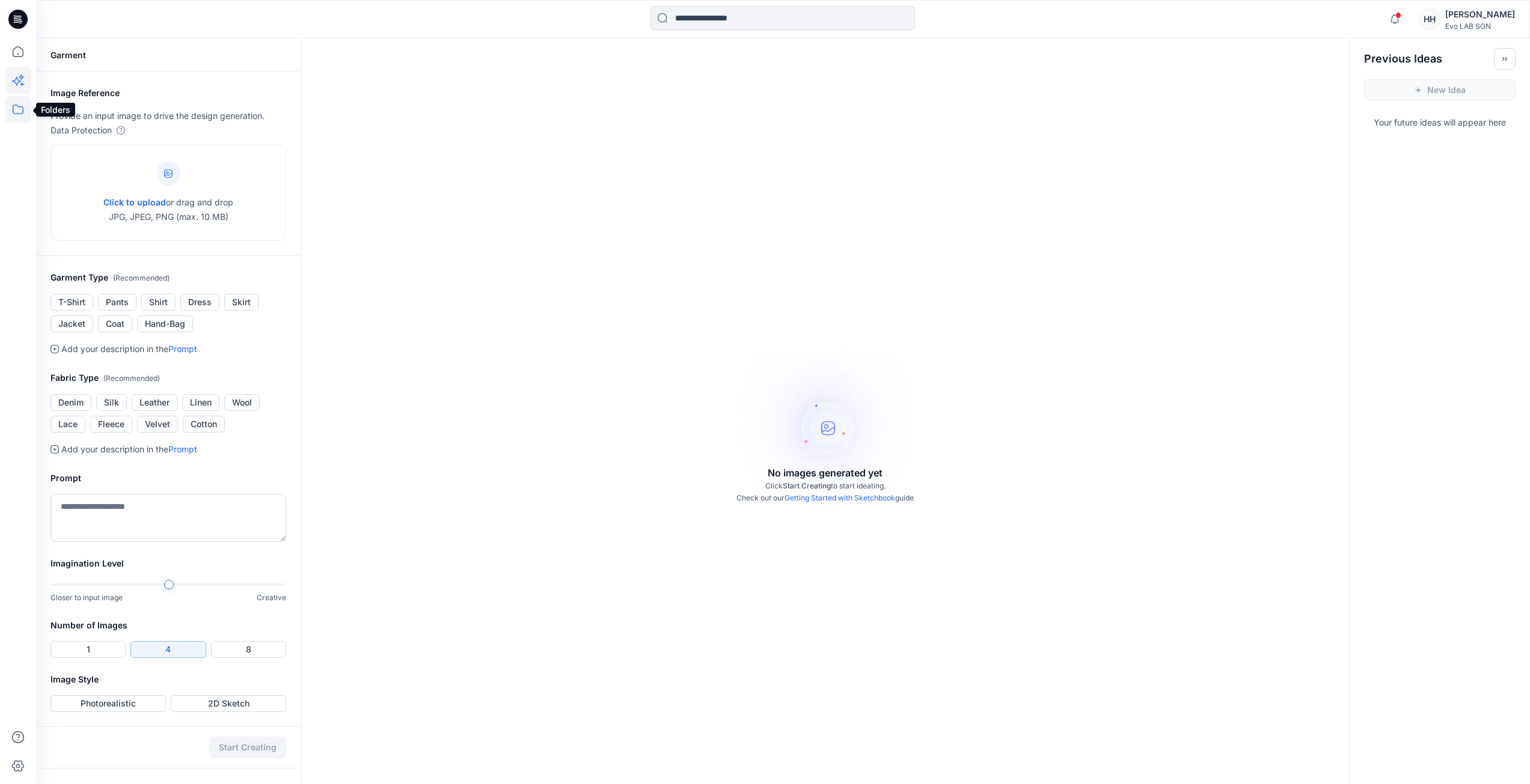
click at [14, 107] on icon at bounding box center [18, 109] width 27 height 27
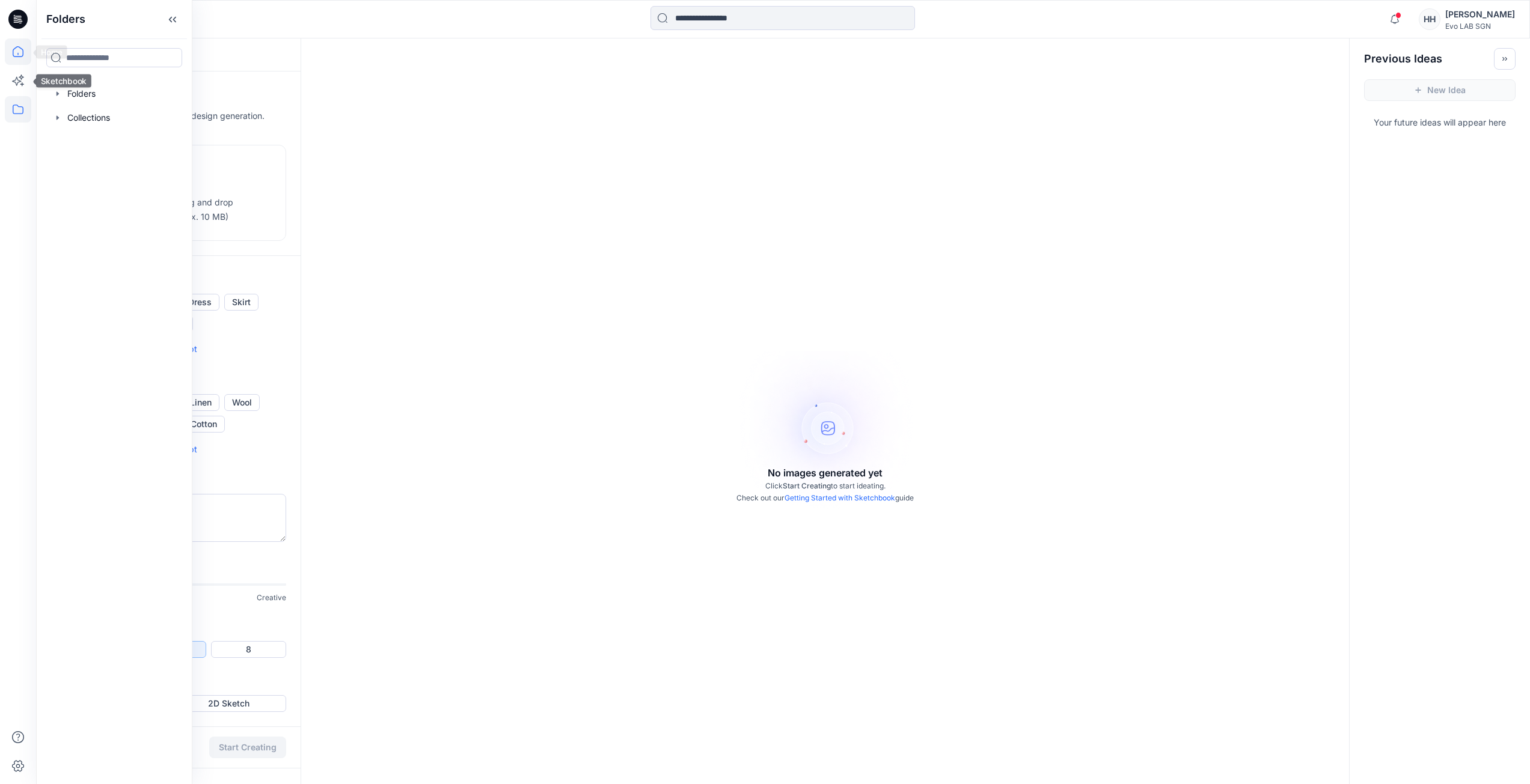
click at [19, 54] on icon at bounding box center [18, 51] width 27 height 27
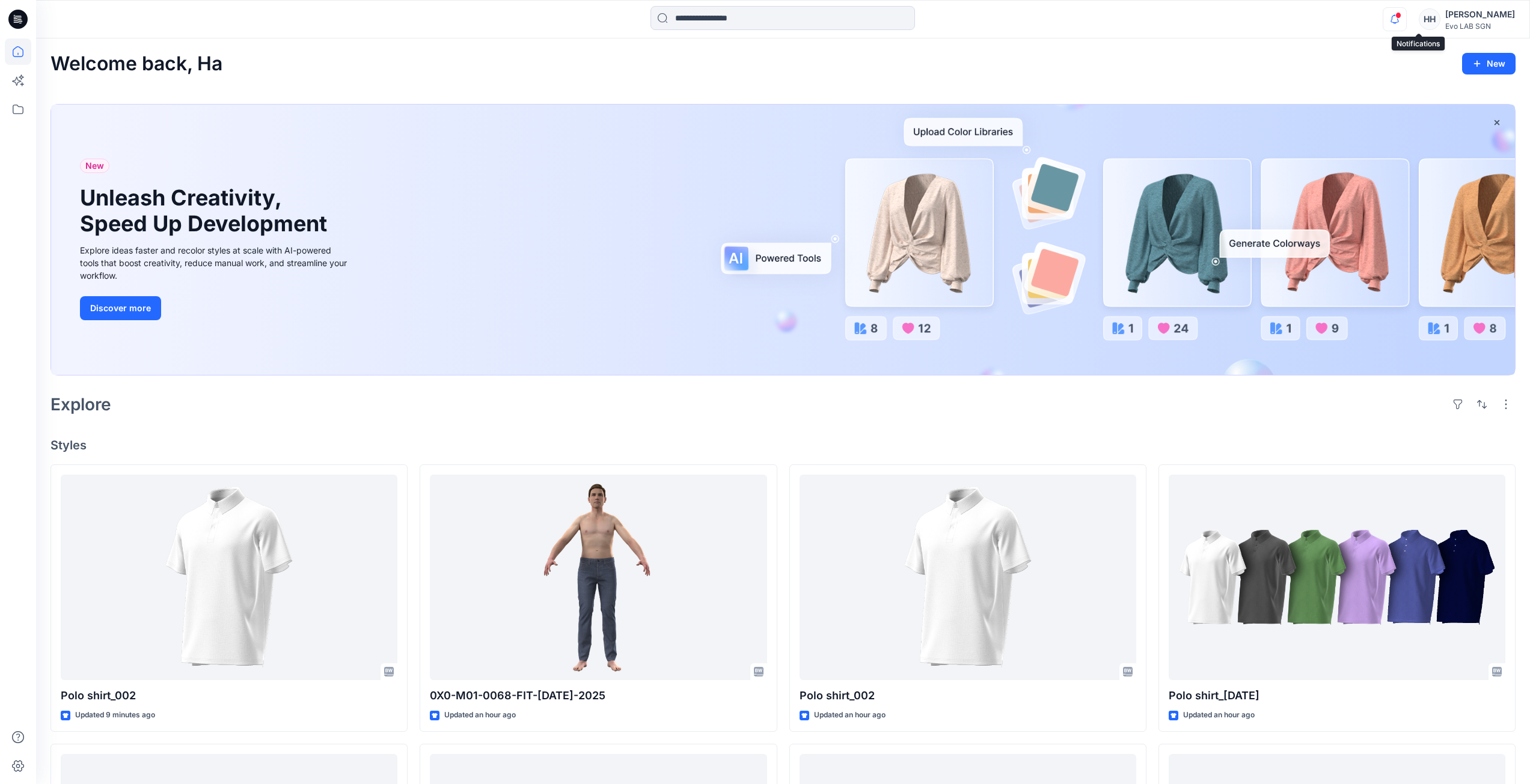
click at [1407, 11] on icon "button" at bounding box center [1395, 19] width 23 height 24
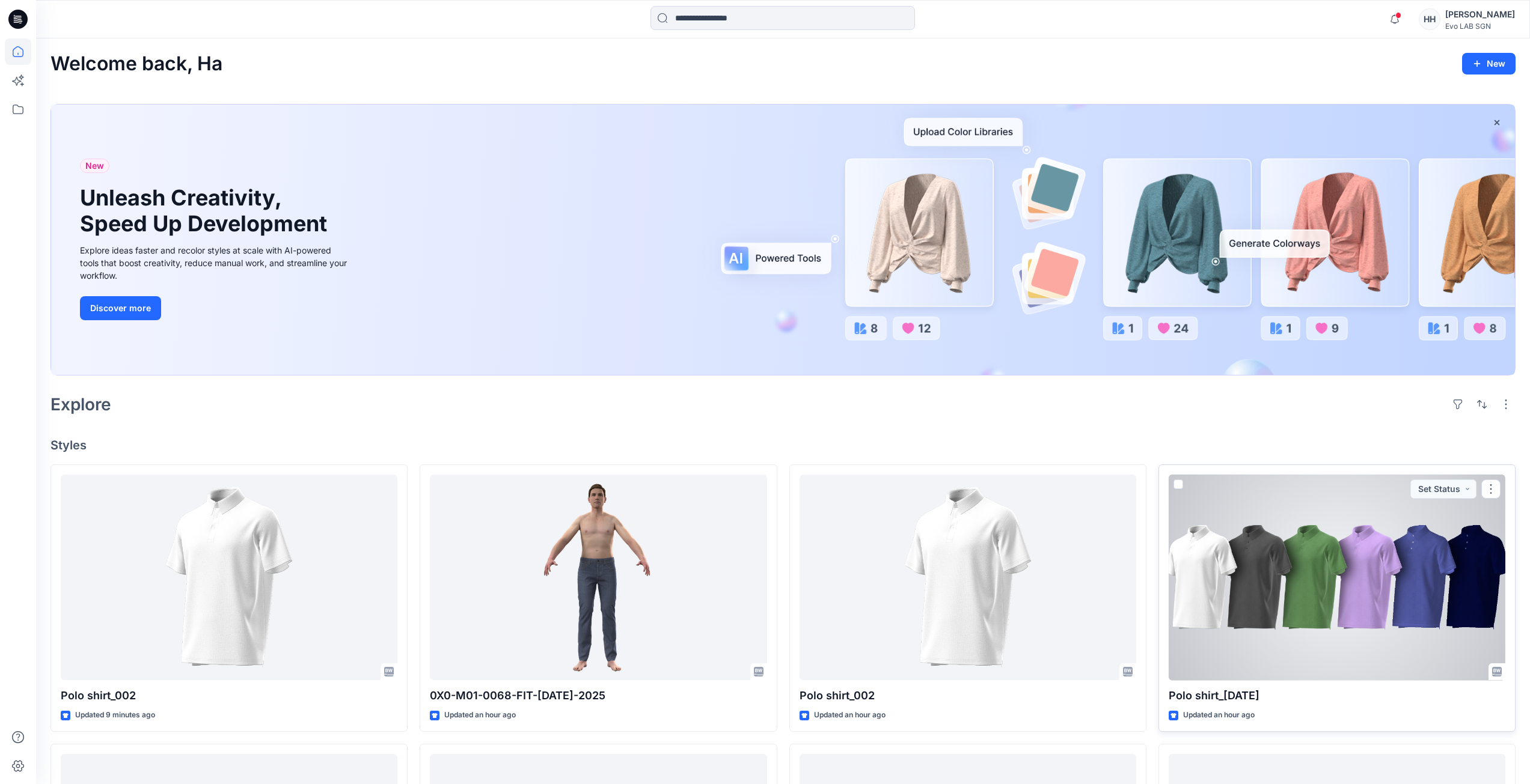
click at [1323, 586] on div at bounding box center [1337, 578] width 337 height 206
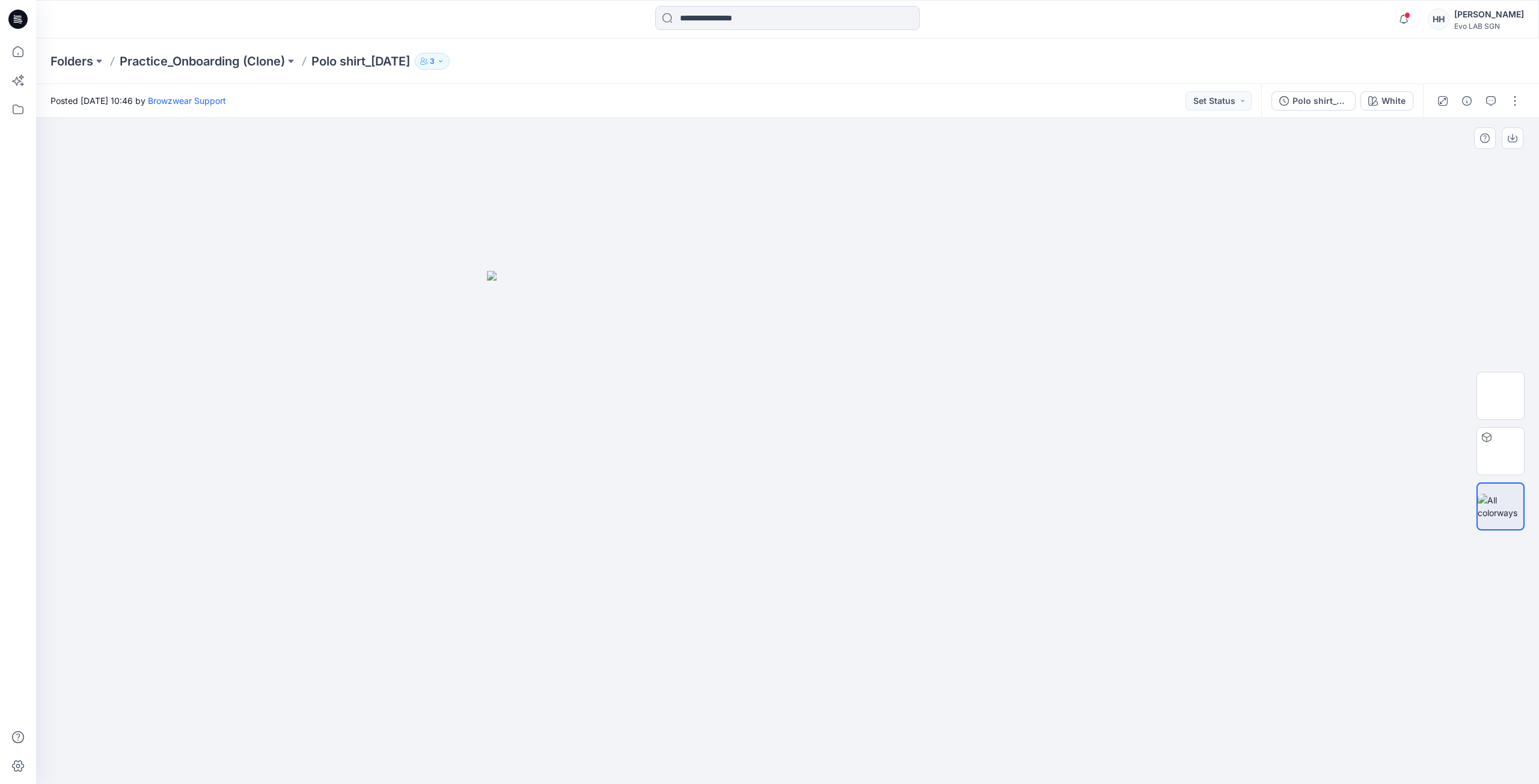
drag, startPoint x: 258, startPoint y: 295, endPoint x: 258, endPoint y: 288, distance: 7.0
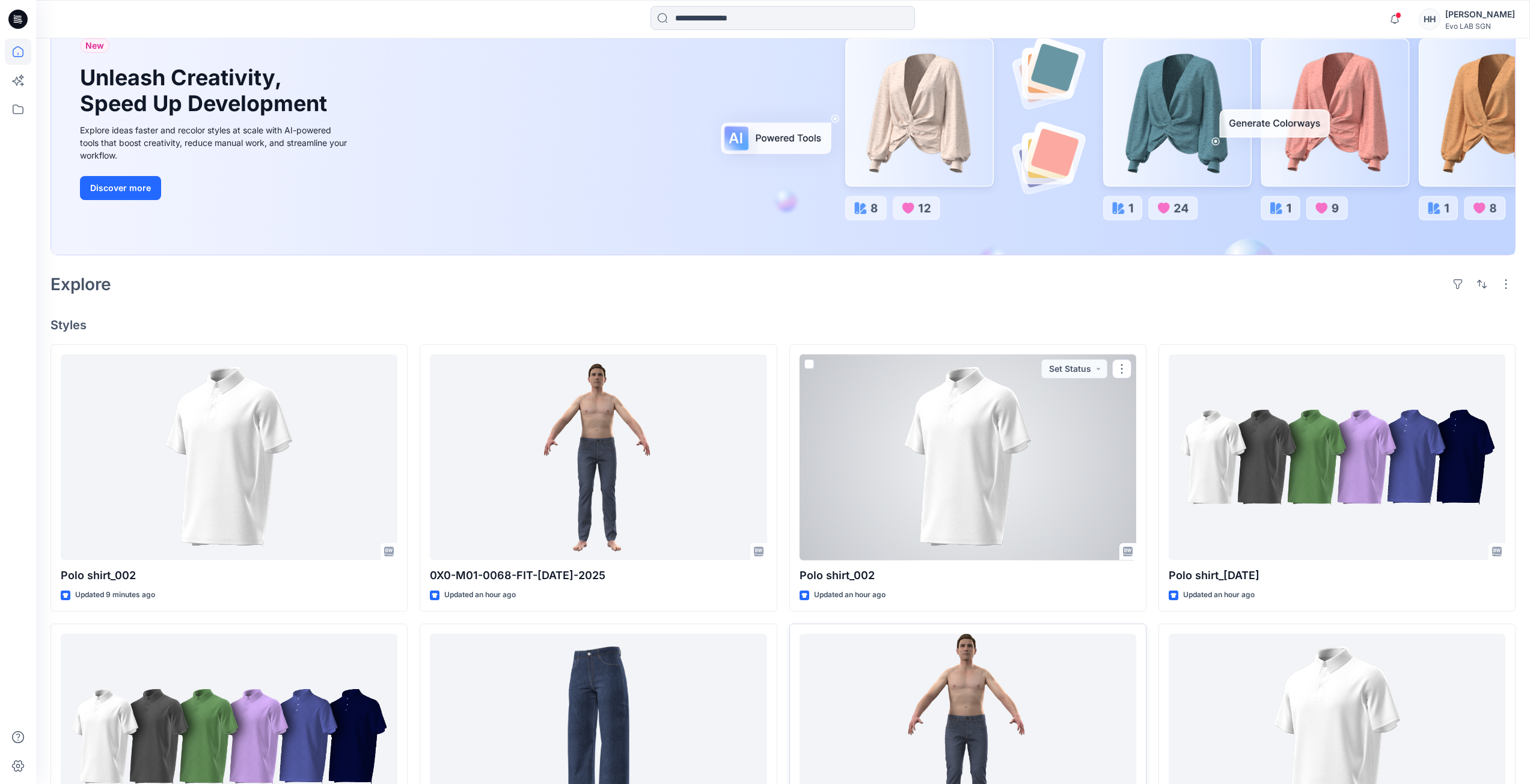
scroll to position [300, 0]
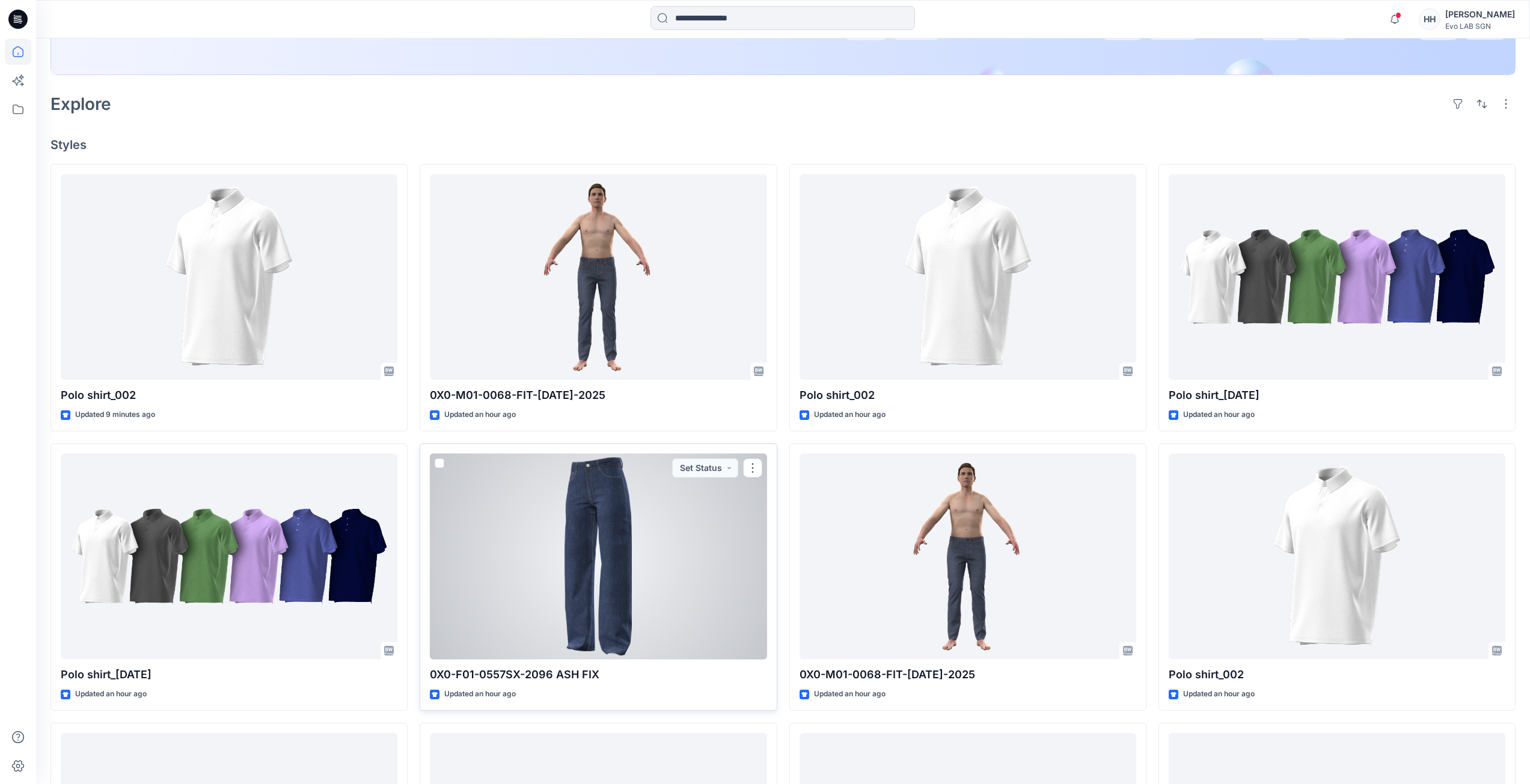
click at [609, 596] on div at bounding box center [598, 556] width 337 height 206
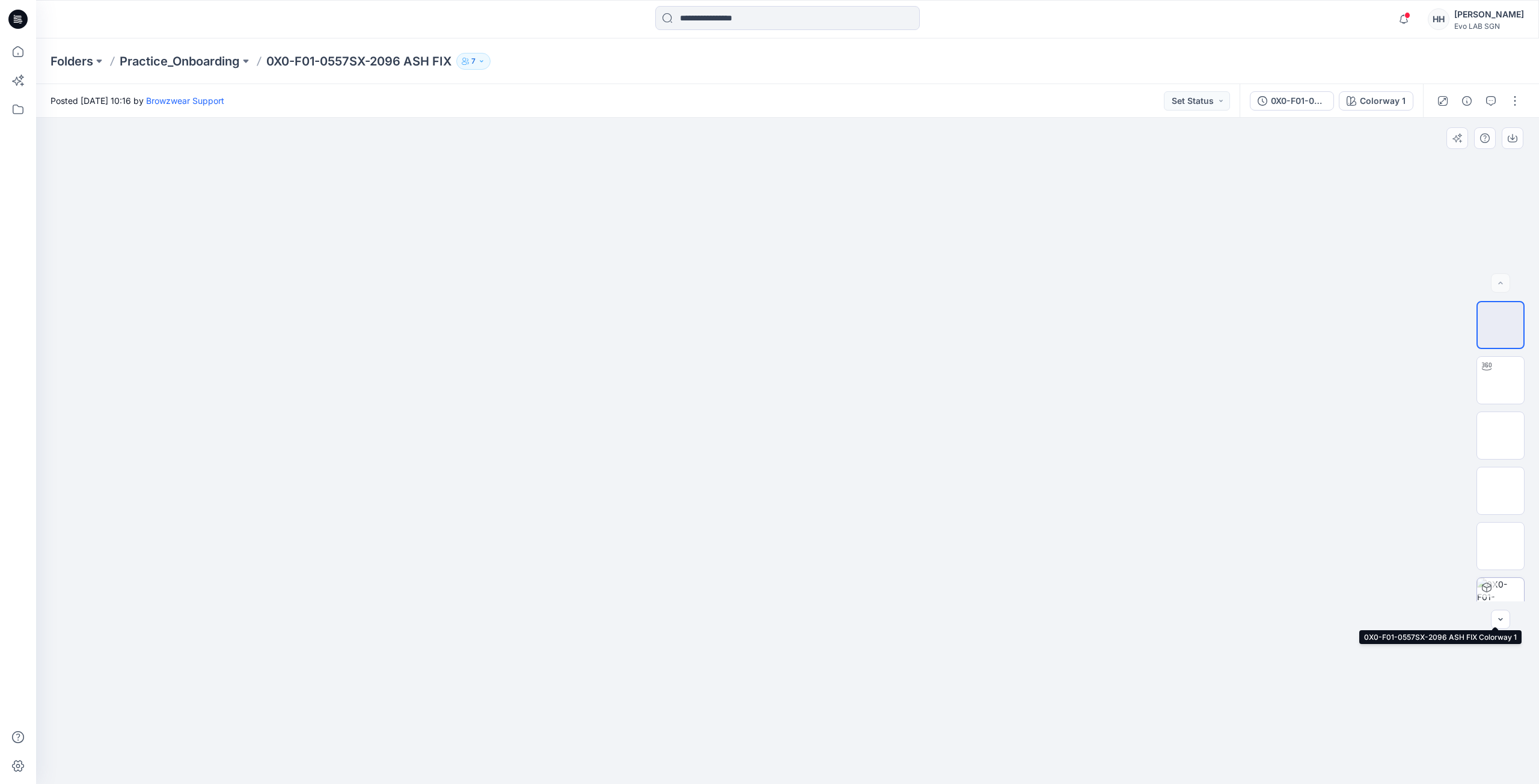
click at [1508, 586] on img at bounding box center [1500, 601] width 47 height 47
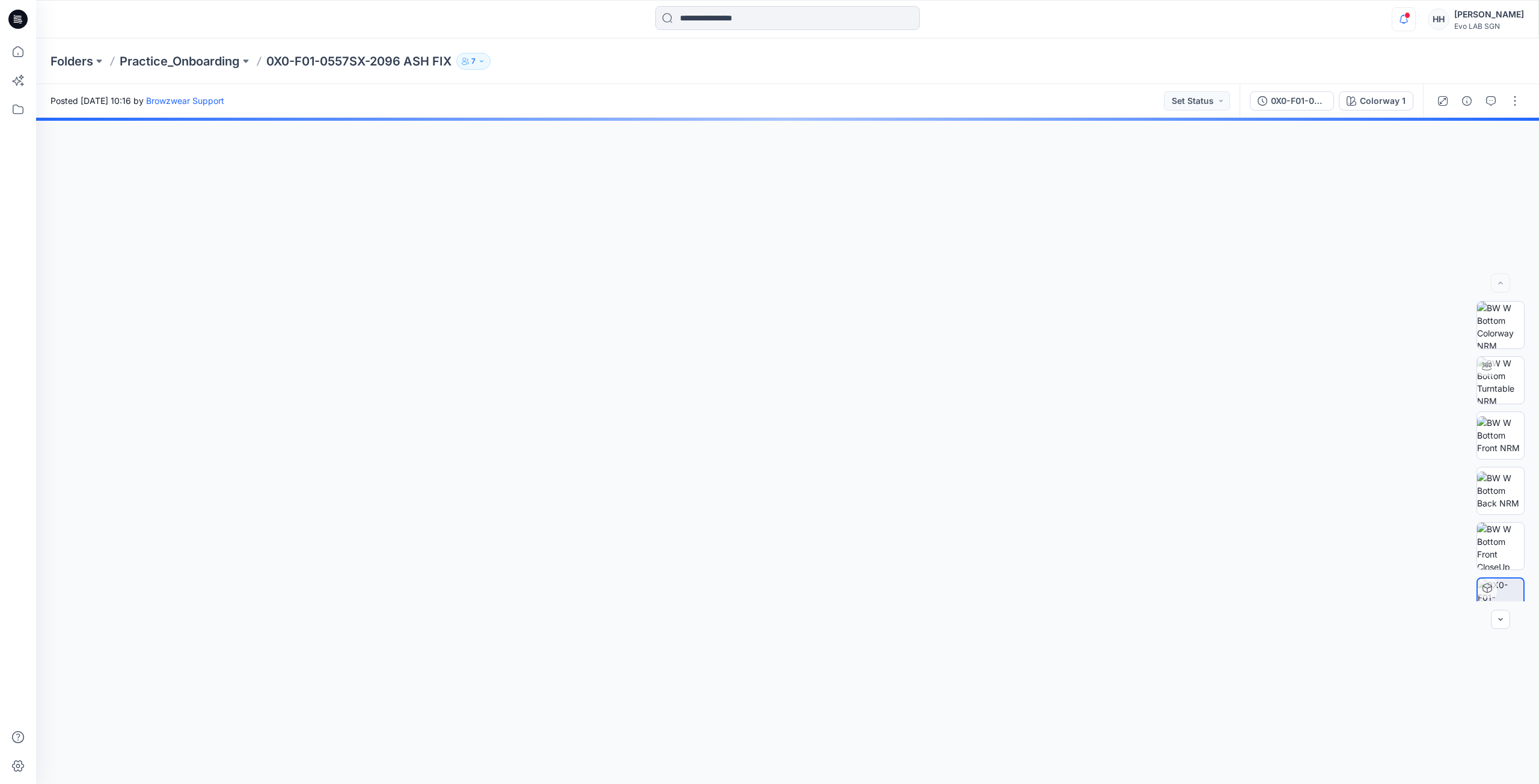
click at [979, 671] on div at bounding box center [788, 451] width 1503 height 666
click at [871, 610] on div at bounding box center [788, 451] width 1503 height 666
click at [871, 612] on div at bounding box center [788, 451] width 1503 height 666
click at [781, 454] on div at bounding box center [788, 451] width 1503 height 666
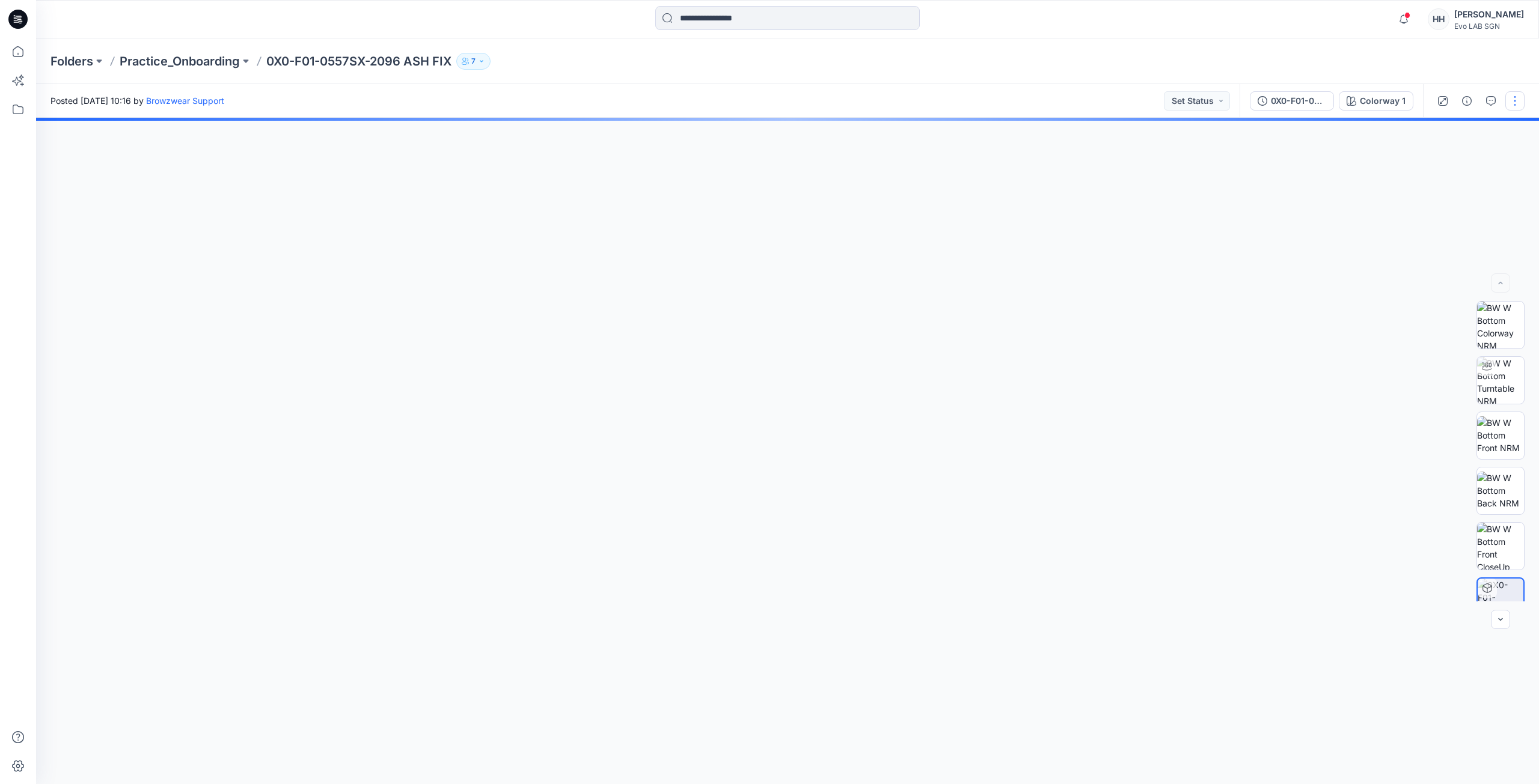
click at [1514, 96] on button "button" at bounding box center [1514, 101] width 19 height 19
click at [1360, 241] on div at bounding box center [788, 451] width 1503 height 666
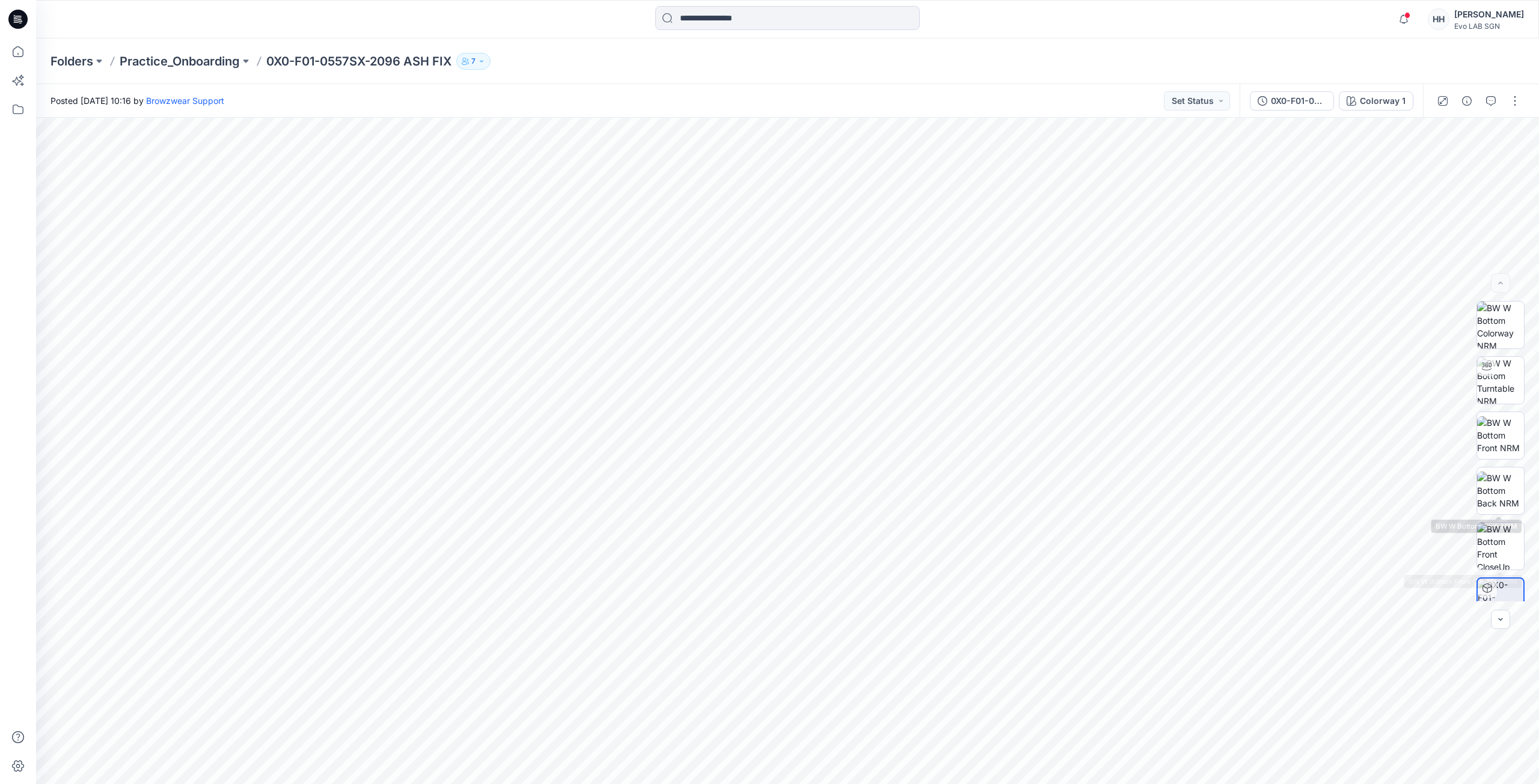
scroll to position [79, 0]
drag, startPoint x: 1091, startPoint y: 554, endPoint x: 1234, endPoint y: 589, distance: 147.2
click at [1243, 591] on div at bounding box center [788, 451] width 1503 height 666
drag, startPoint x: 919, startPoint y: 576, endPoint x: 1185, endPoint y: 619, distance: 269.5
click at [1115, 605] on img at bounding box center [788, 451] width 666 height 666
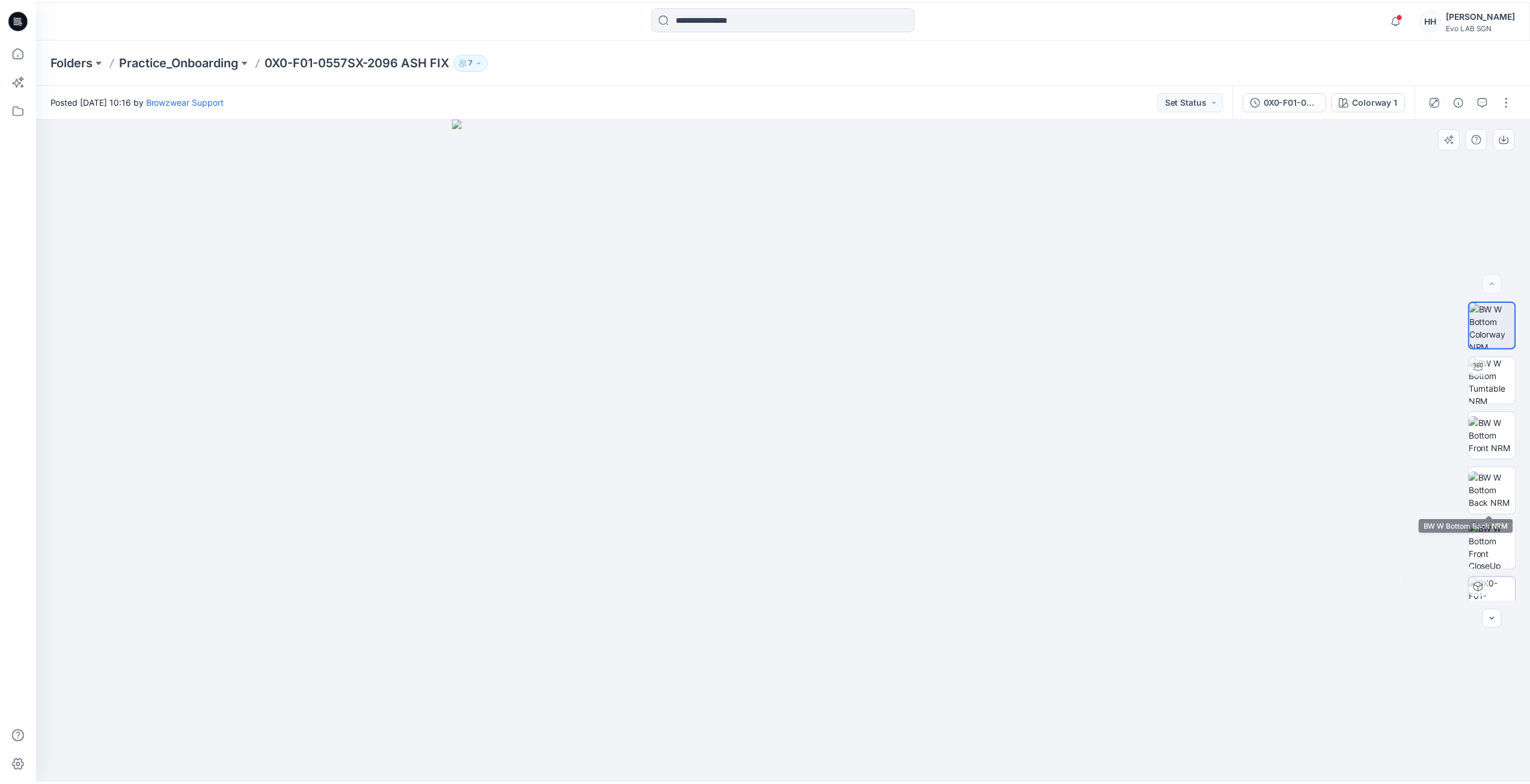
scroll to position [79, 0]
click at [1500, 584] on img at bounding box center [1501, 577] width 33 height 13
click at [1499, 531] on img at bounding box center [1501, 522] width 47 height 47
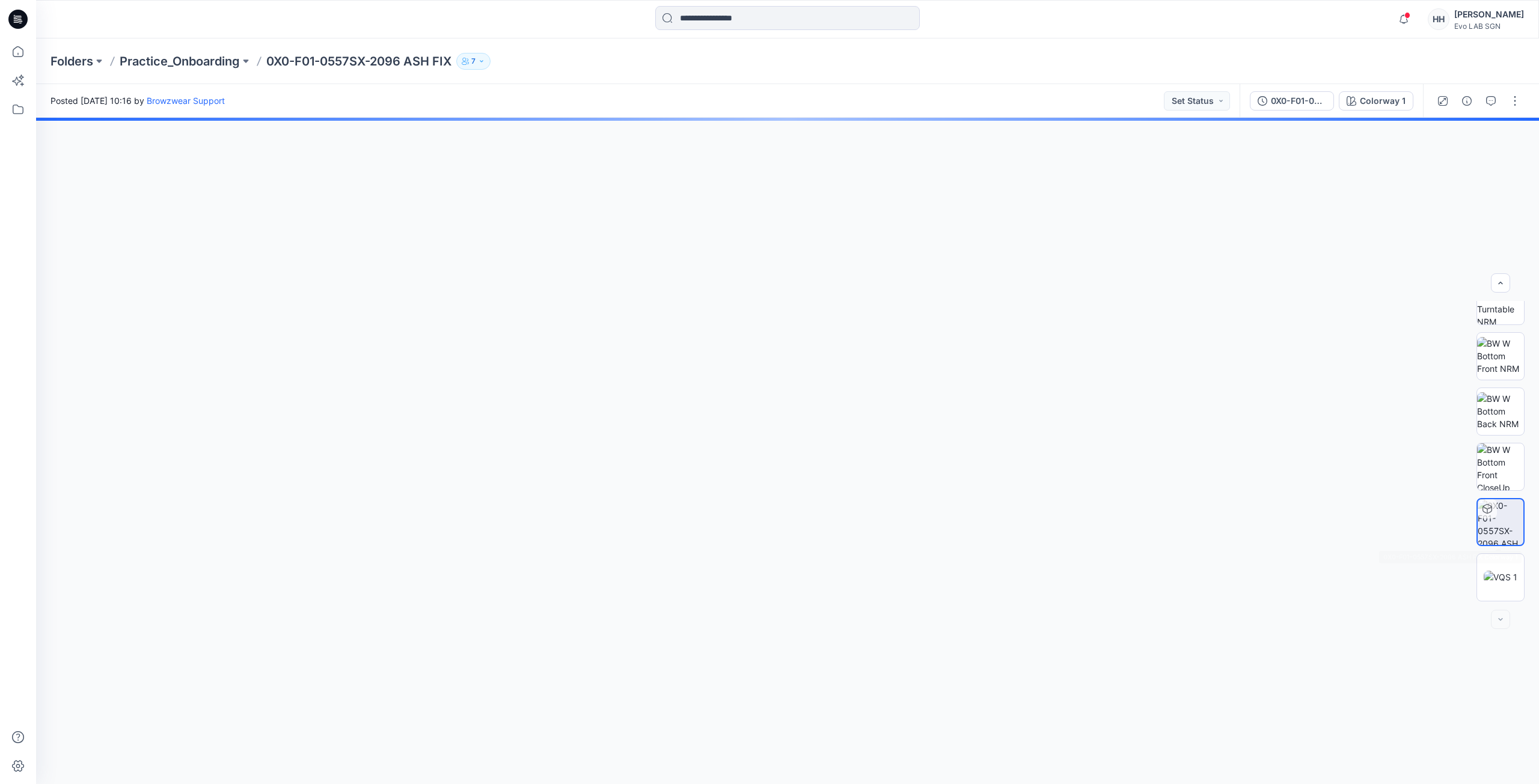
click at [1270, 411] on div at bounding box center [788, 451] width 1503 height 666
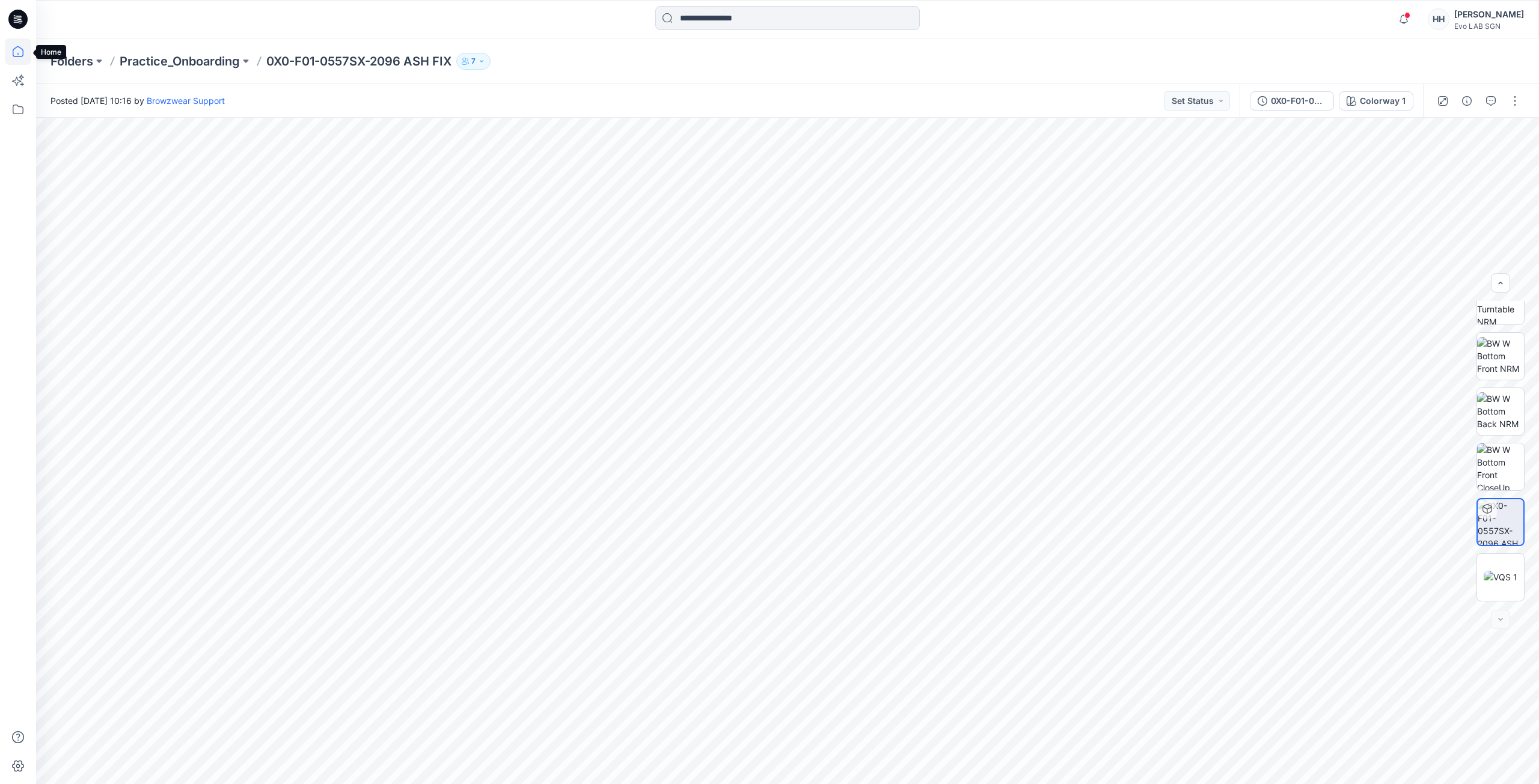
click at [15, 47] on icon at bounding box center [18, 51] width 27 height 27
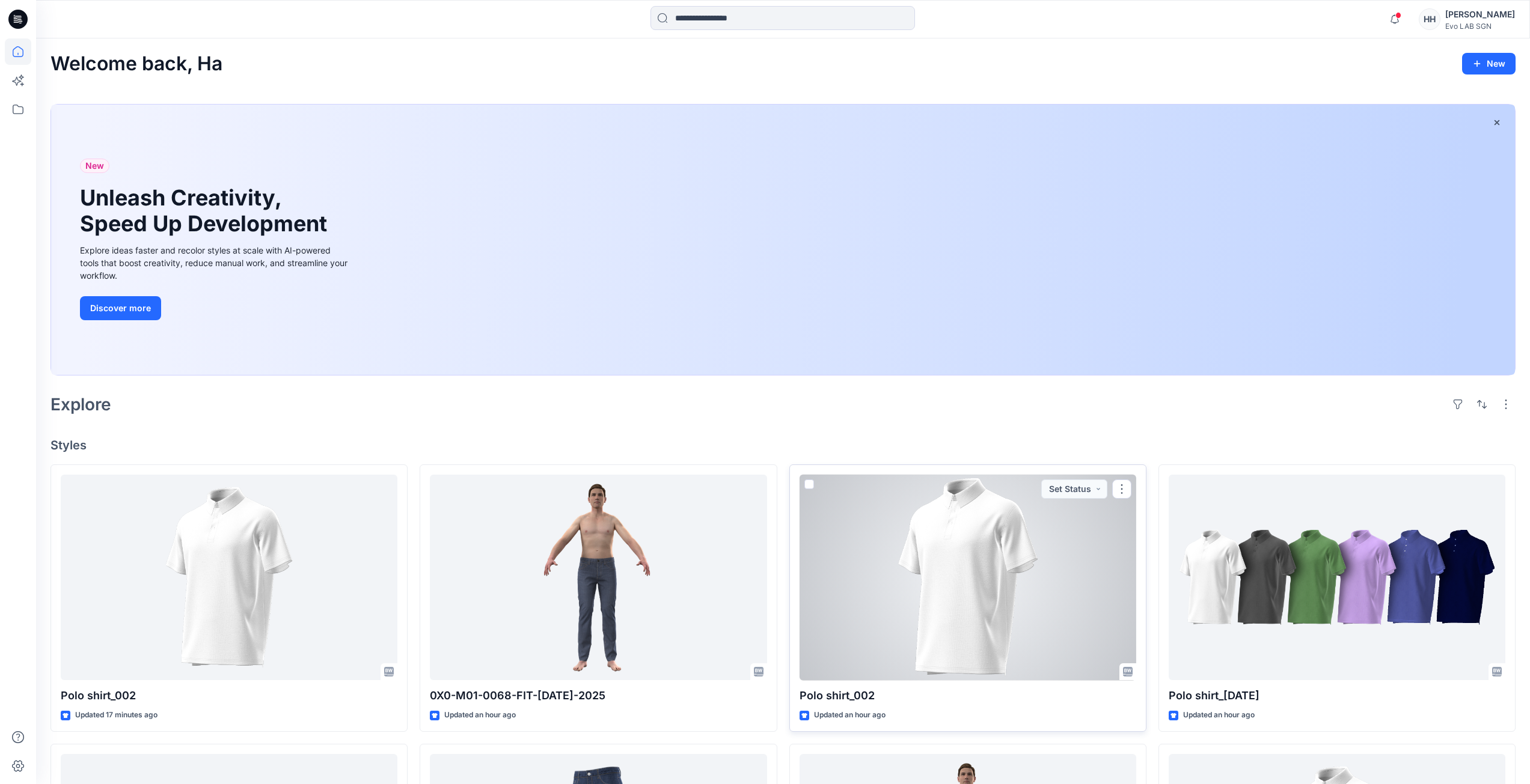
scroll to position [120, 0]
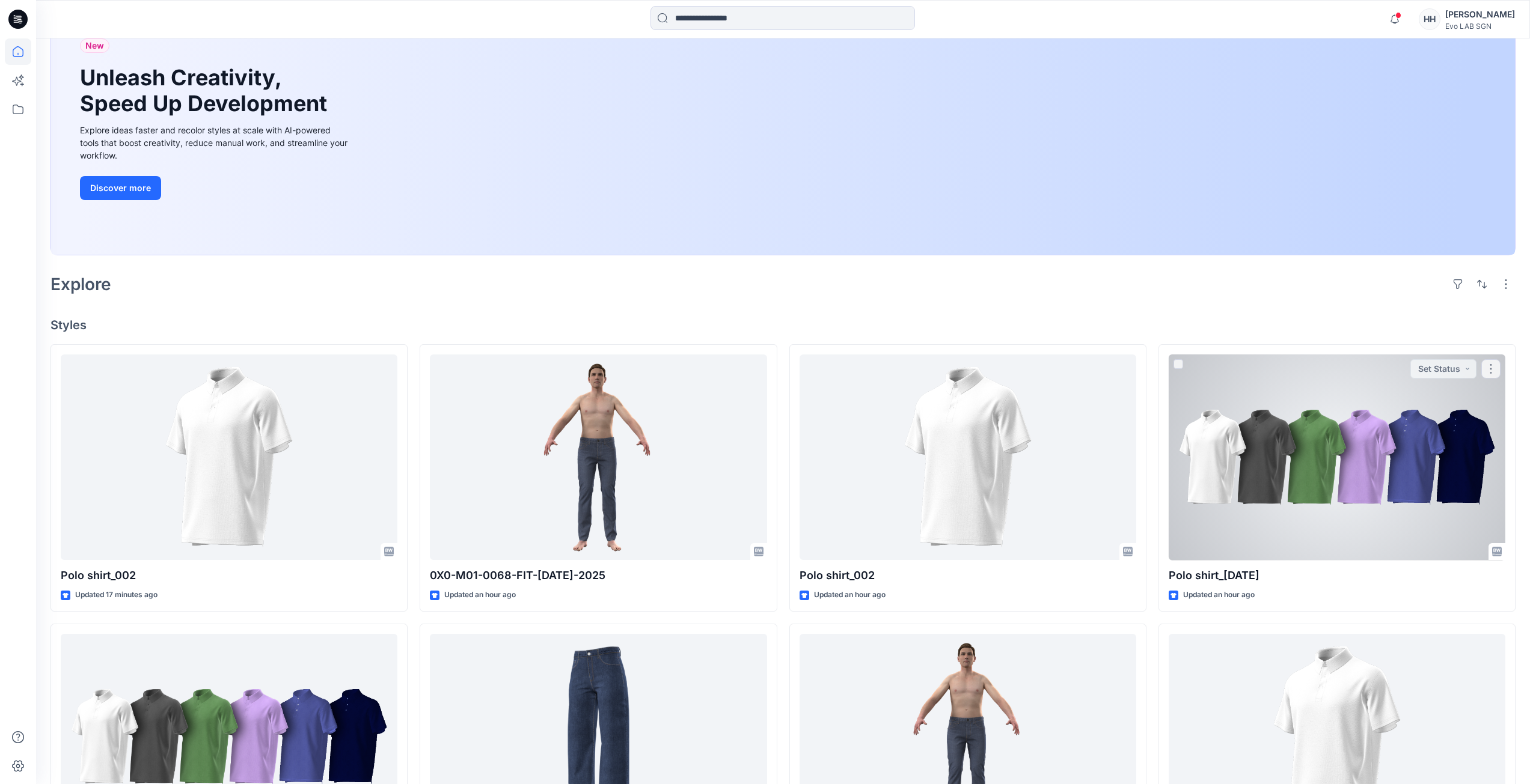
click at [1257, 475] on div at bounding box center [1337, 458] width 337 height 206
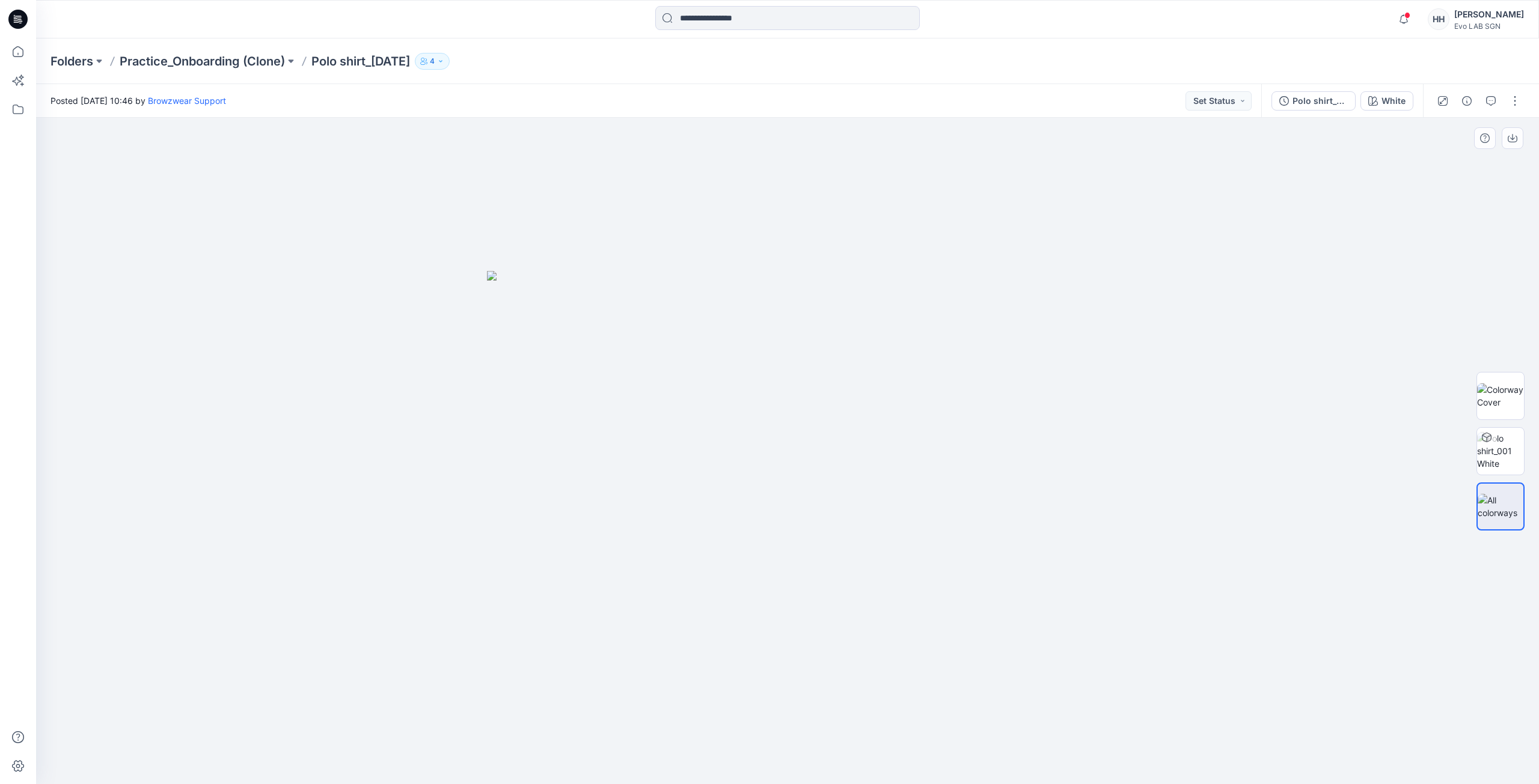
drag, startPoint x: 701, startPoint y: 281, endPoint x: 707, endPoint y: 268, distance: 14.3
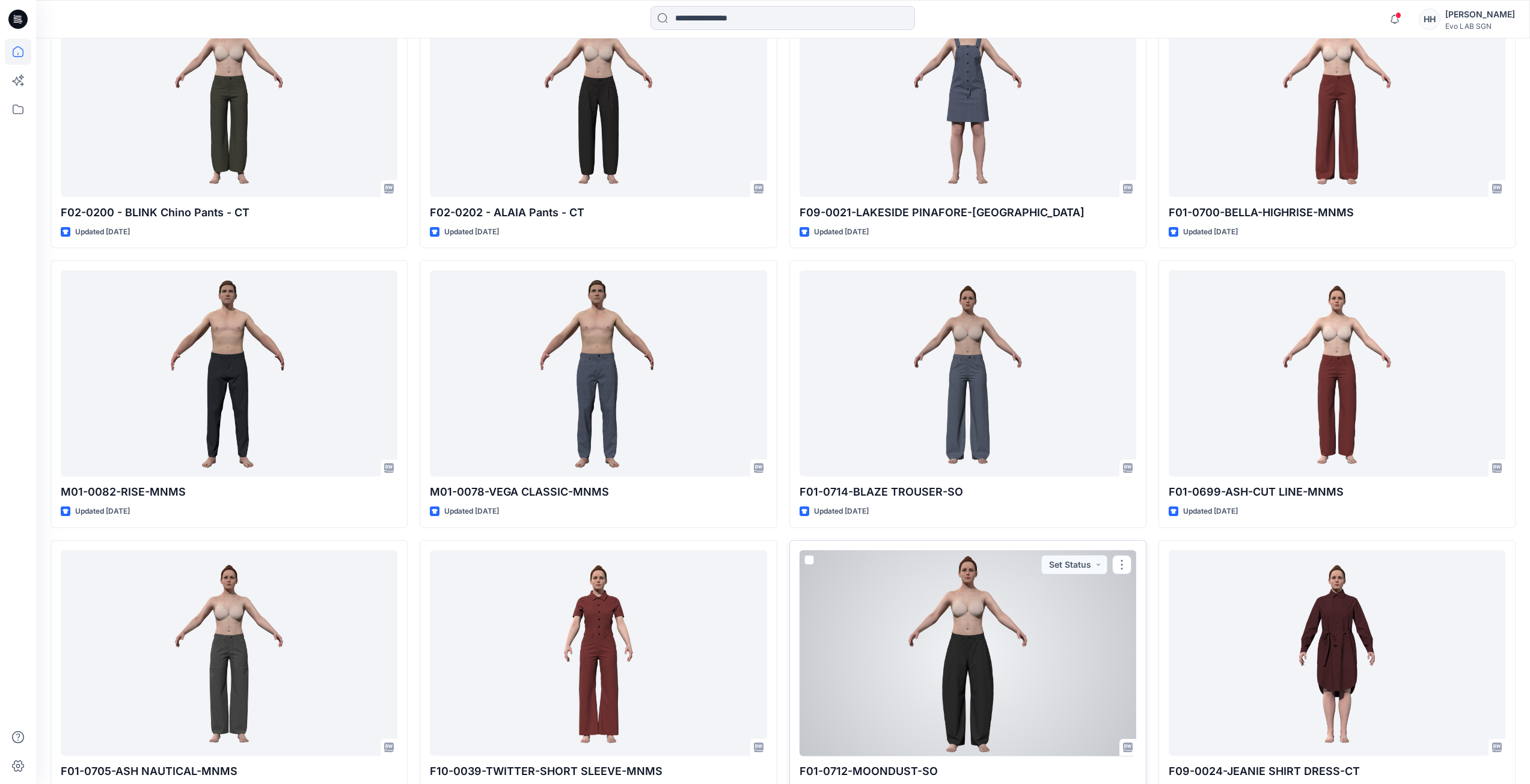
scroll to position [1403, 0]
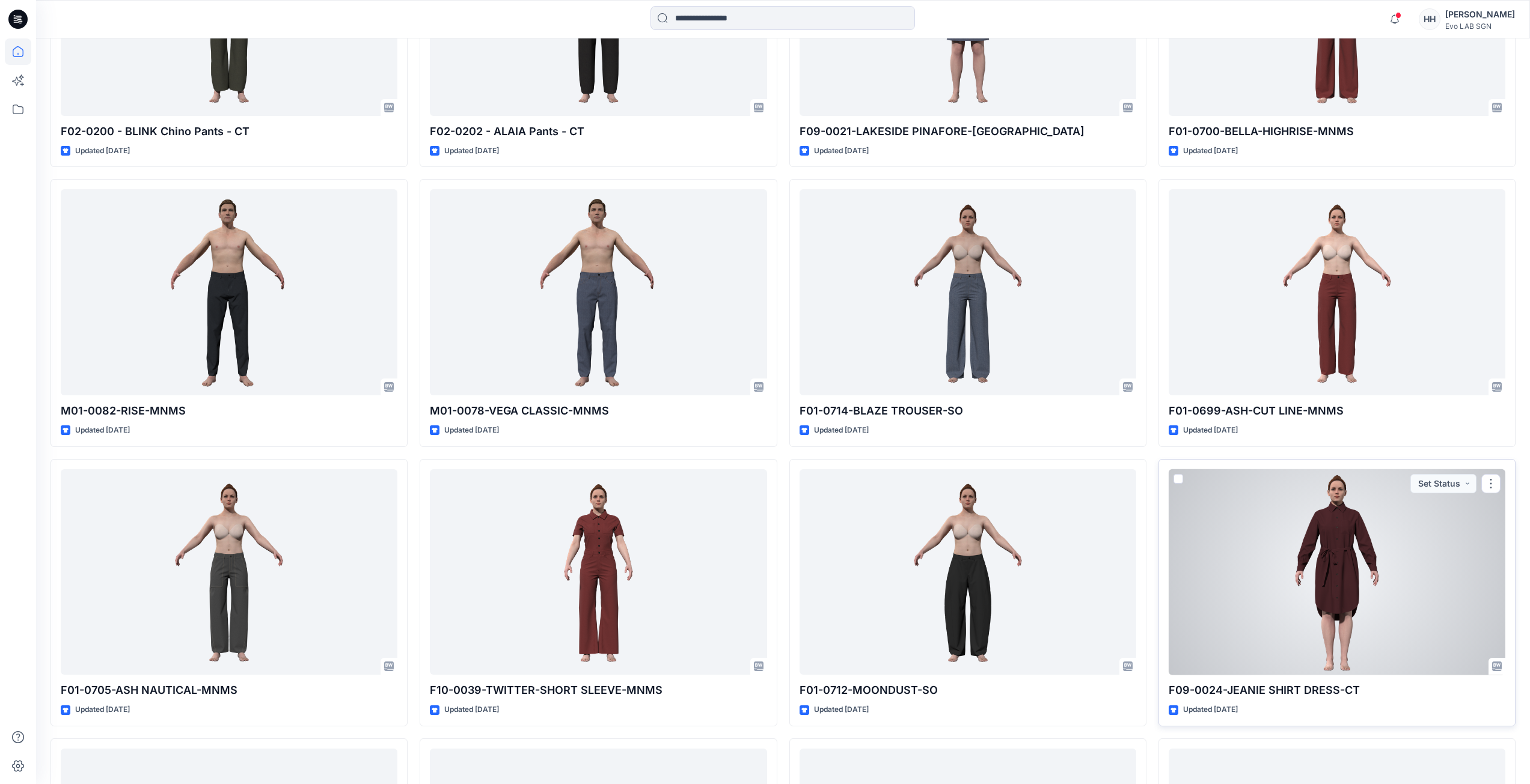
click at [1335, 576] on div at bounding box center [1337, 572] width 337 height 206
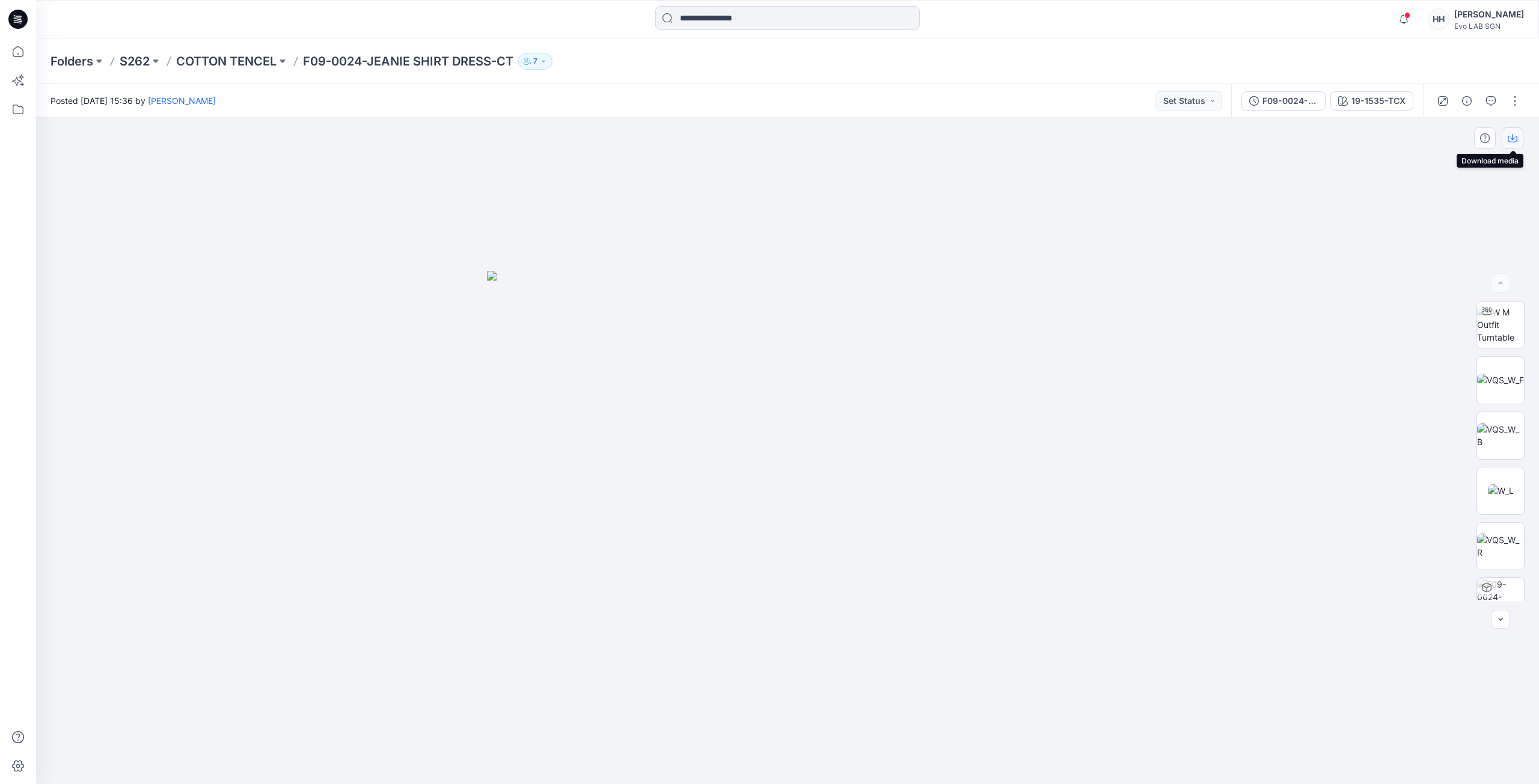
click at [1514, 136] on icon "button" at bounding box center [1512, 138] width 10 height 10
click at [1497, 437] on img at bounding box center [1500, 435] width 47 height 25
click at [1357, 97] on div "19-1535-TCX" at bounding box center [1378, 101] width 54 height 13
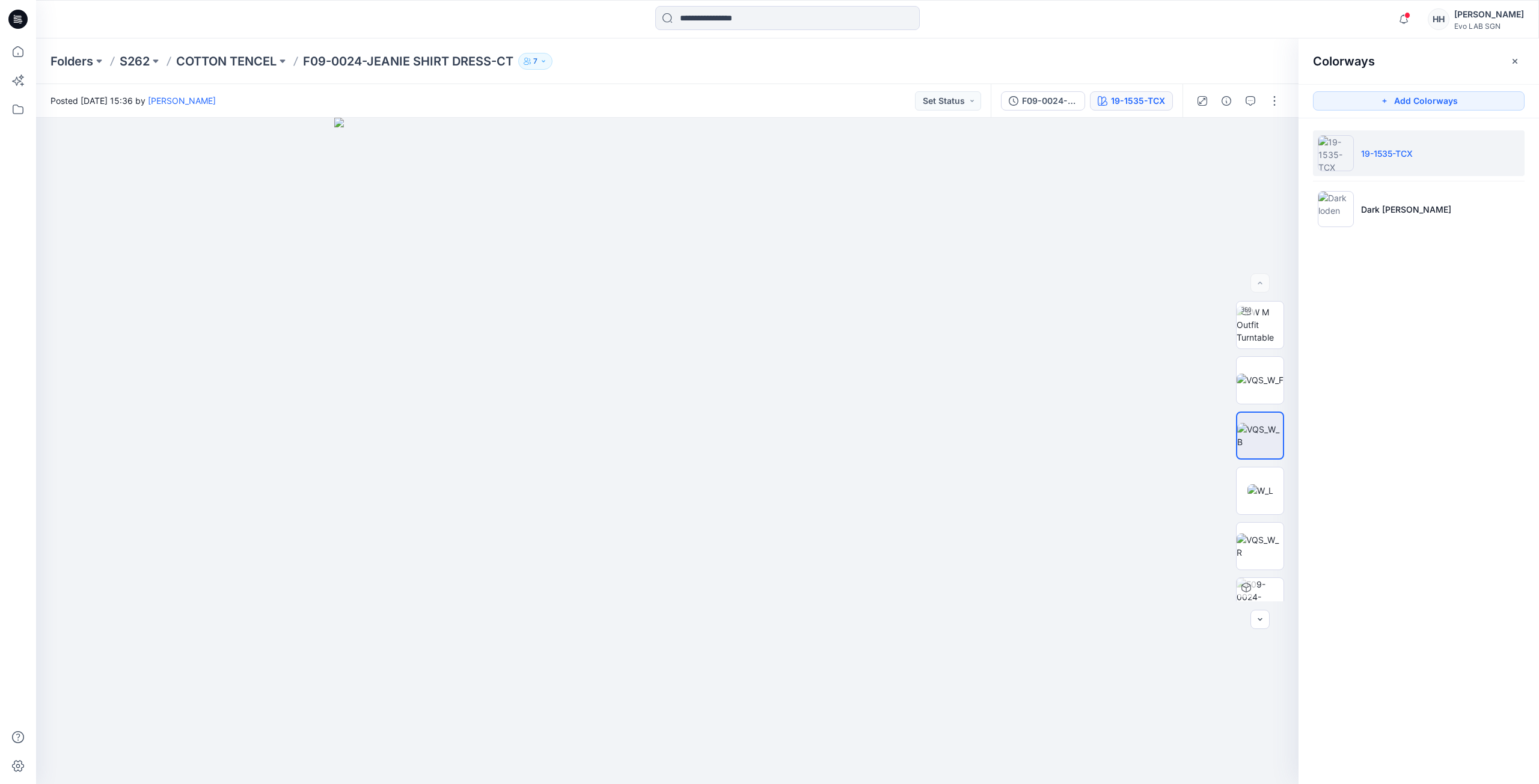
drag, startPoint x: 1417, startPoint y: 260, endPoint x: 1489, endPoint y: 299, distance: 81.9
click at [1489, 299] on div "Colorways Add Colorways 19-1535-TCX Dark loden" at bounding box center [1418, 411] width 240 height 746
click at [1269, 379] on img at bounding box center [1260, 380] width 47 height 13
click at [14, 114] on icon at bounding box center [18, 110] width 11 height 10
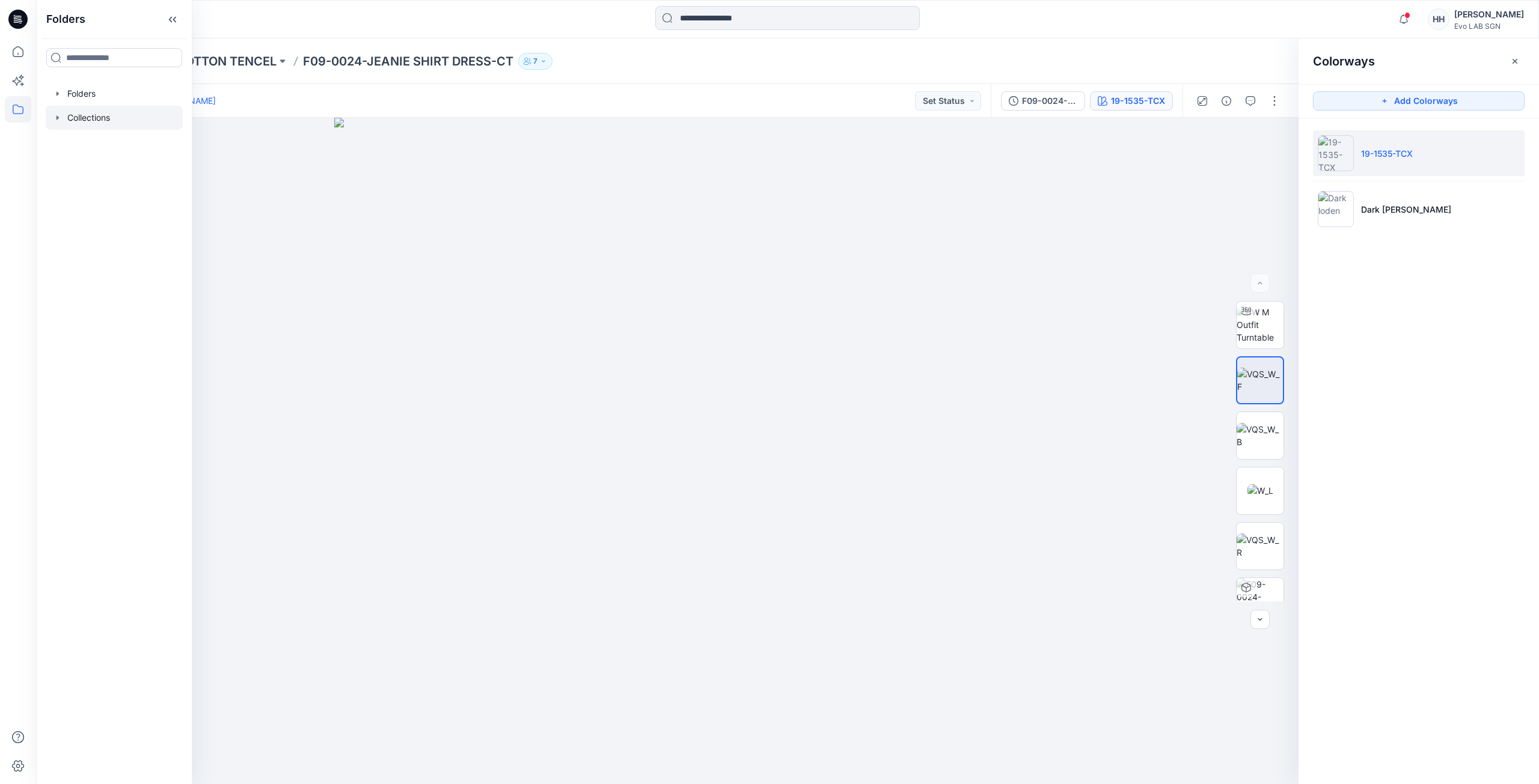
click at [84, 114] on div at bounding box center [114, 117] width 137 height 24
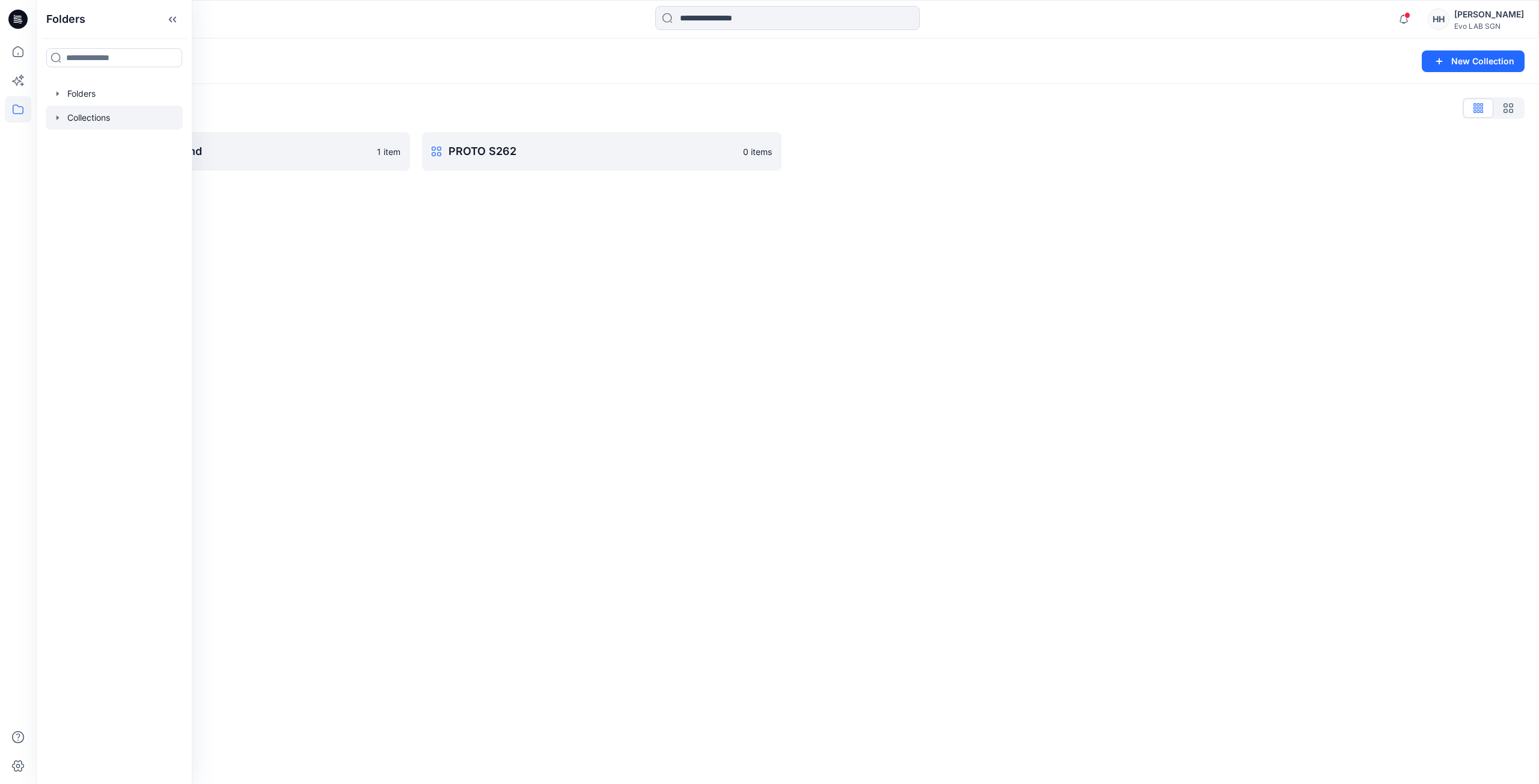
click at [442, 241] on div "Collections New Collection Collections List Dawn brand 1 item PROTO S262 0 items" at bounding box center [788, 411] width 1503 height 746
drag, startPoint x: 439, startPoint y: 238, endPoint x: 260, endPoint y: 213, distance: 180.7
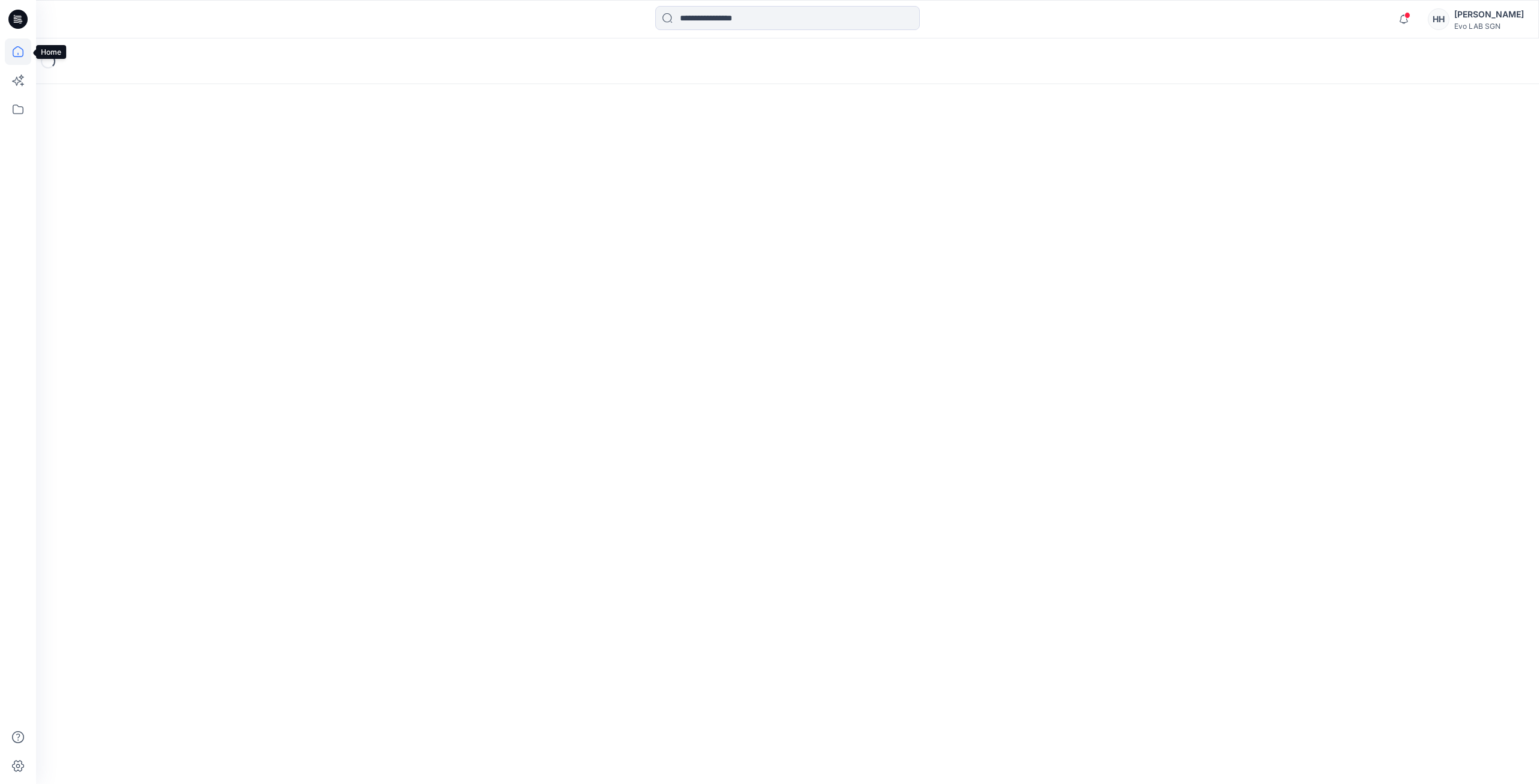
click at [18, 48] on icon at bounding box center [18, 51] width 27 height 27
